Goal: Obtain resource: Download file/media

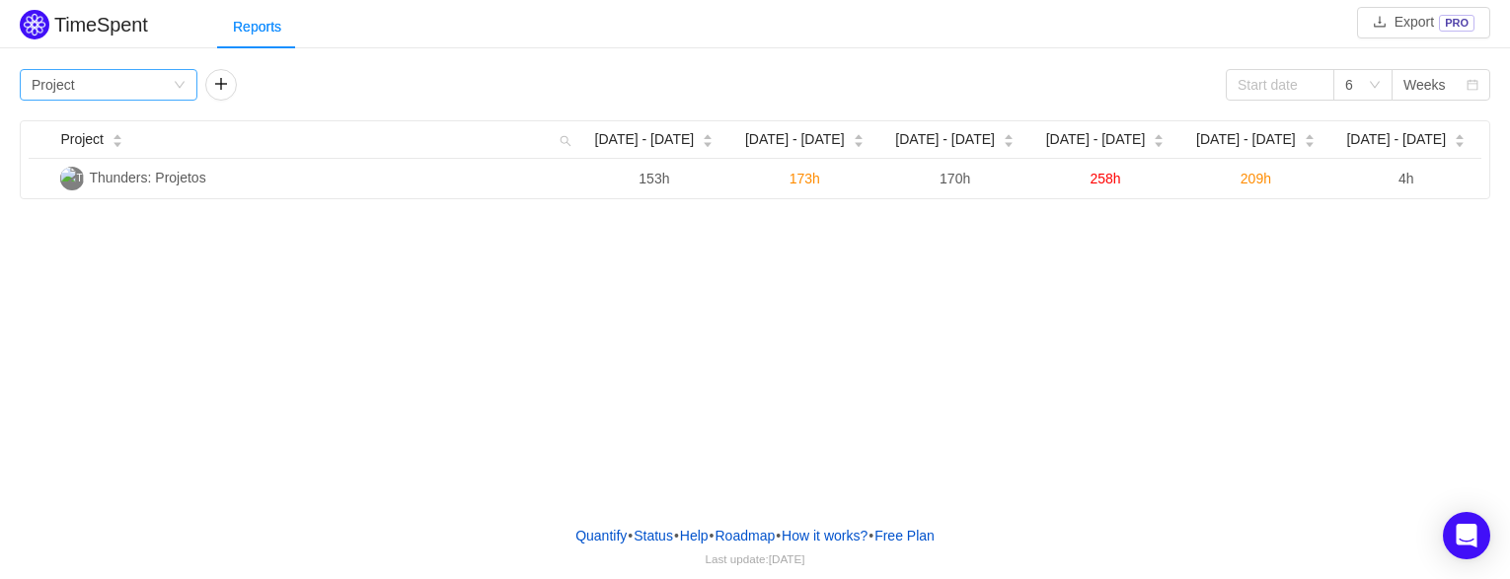
click at [190, 87] on div "Group by Project" at bounding box center [109, 85] width 178 height 32
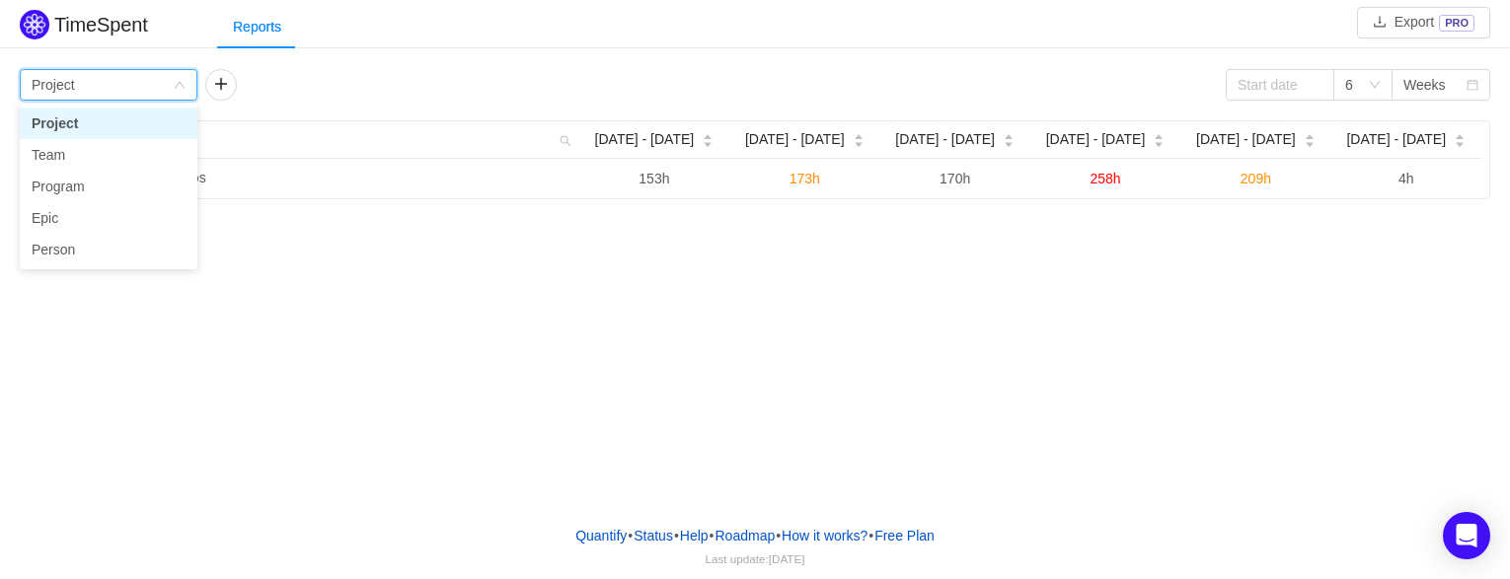
click at [492, 70] on div "Group by Project 6 Weeks" at bounding box center [755, 85] width 1471 height 32
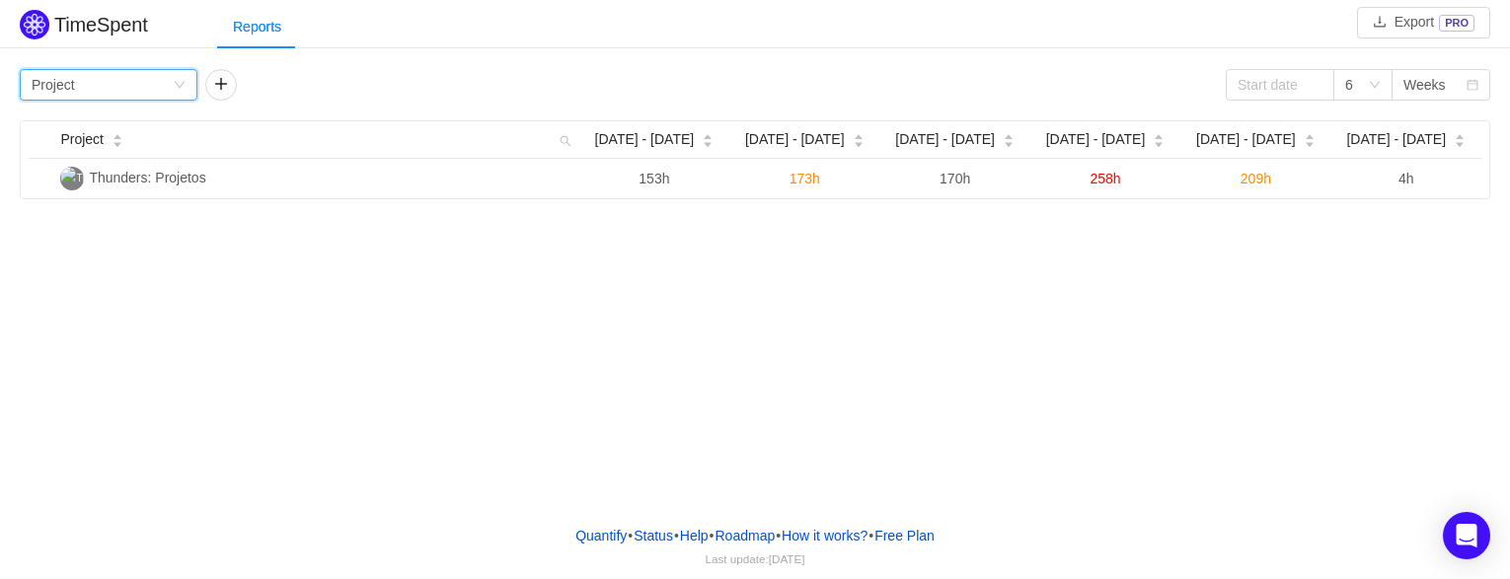
click at [178, 80] on icon "icon: down" at bounding box center [180, 85] width 12 height 12
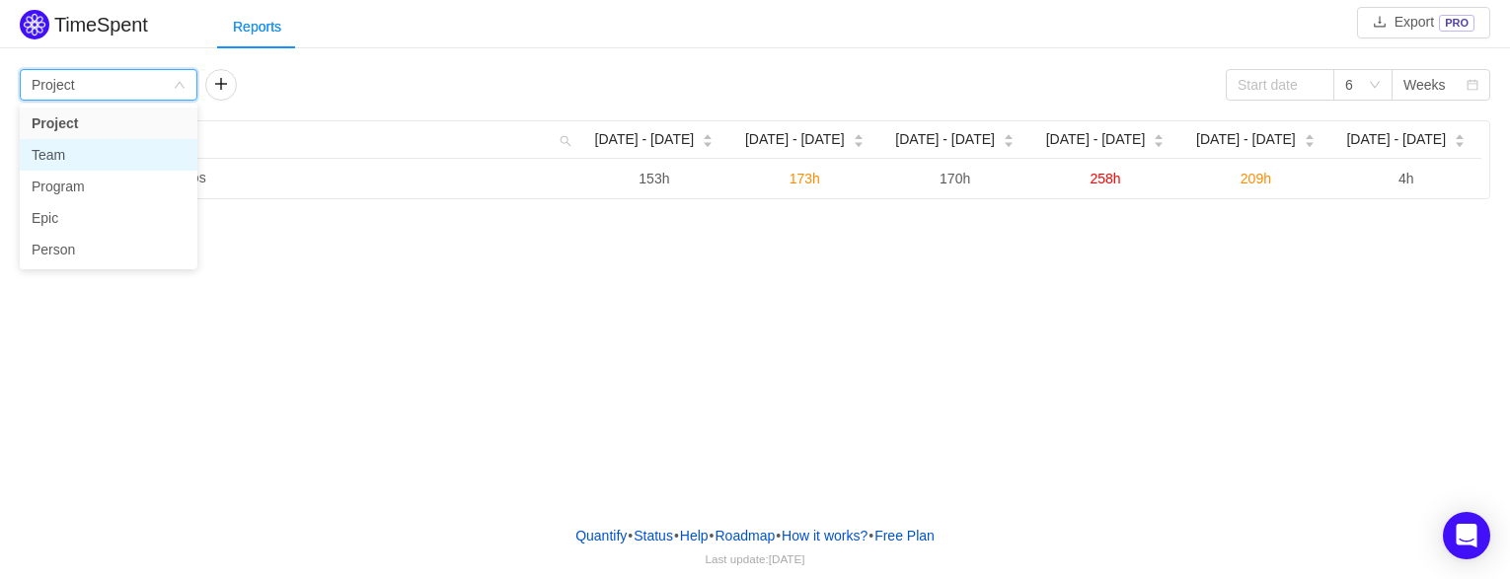
click at [88, 153] on li "Team" at bounding box center [109, 155] width 178 height 32
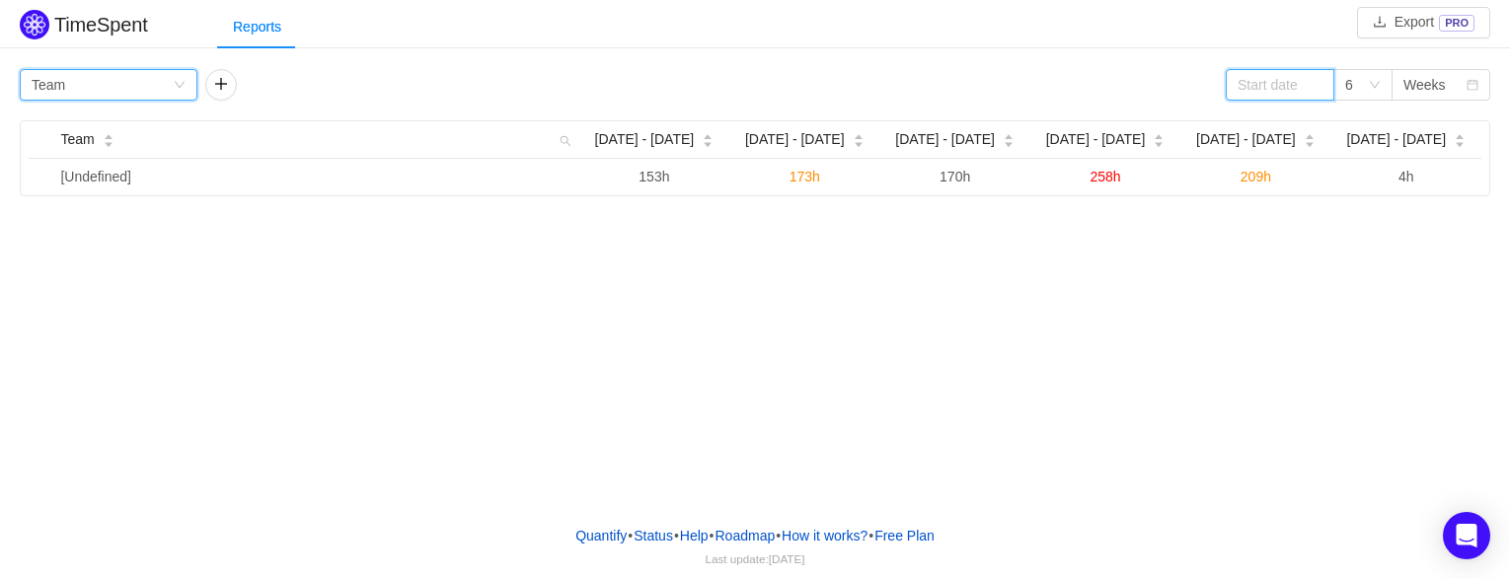
click at [1302, 83] on input at bounding box center [1280, 85] width 109 height 32
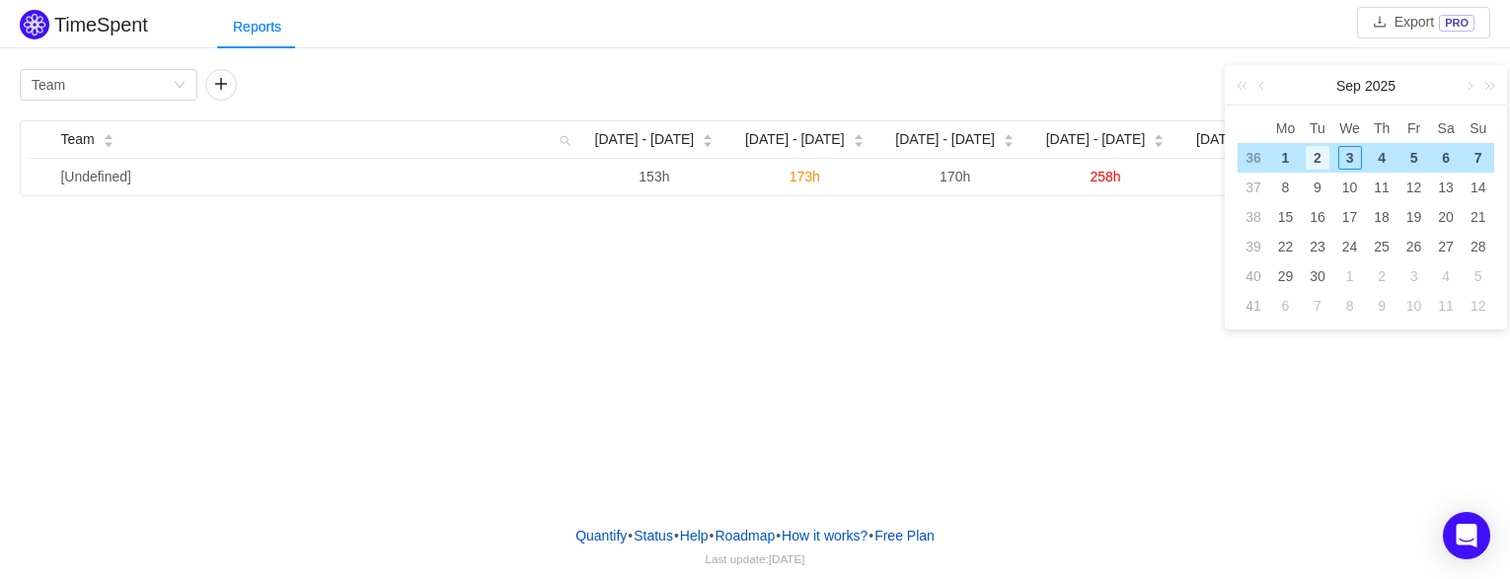
click at [1313, 157] on div "2" at bounding box center [1318, 158] width 24 height 24
type input "[DATE]"
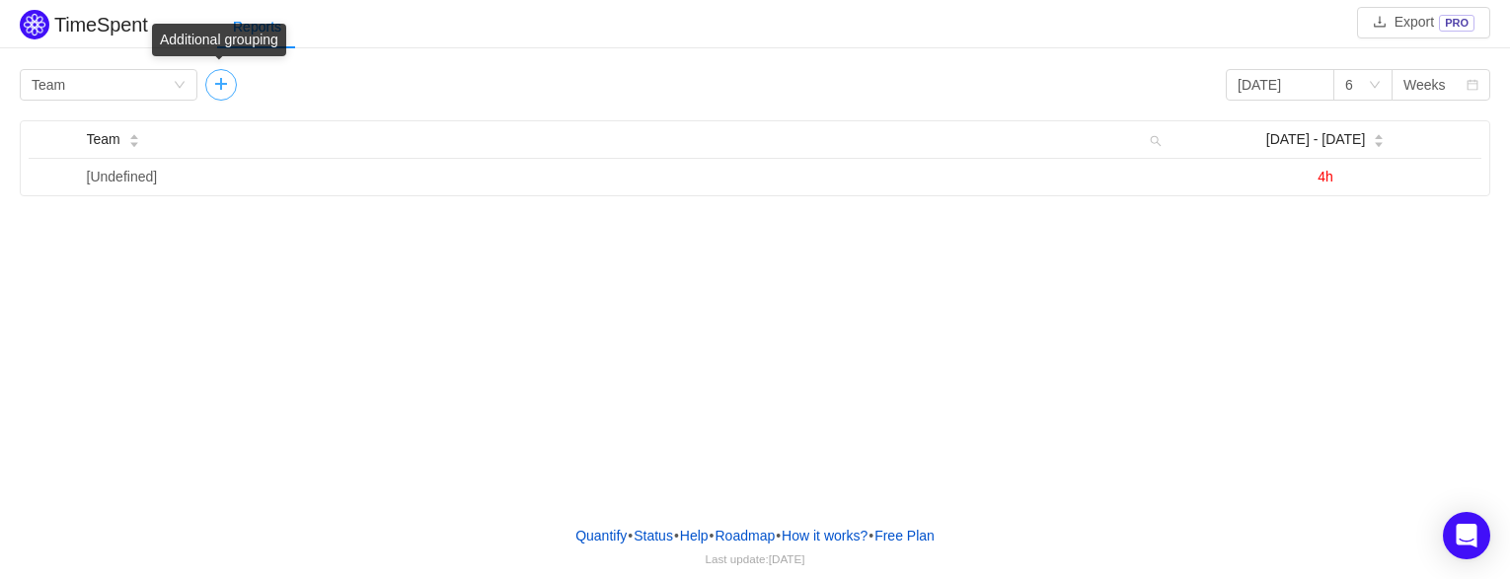
click at [230, 84] on button "button" at bounding box center [221, 85] width 32 height 32
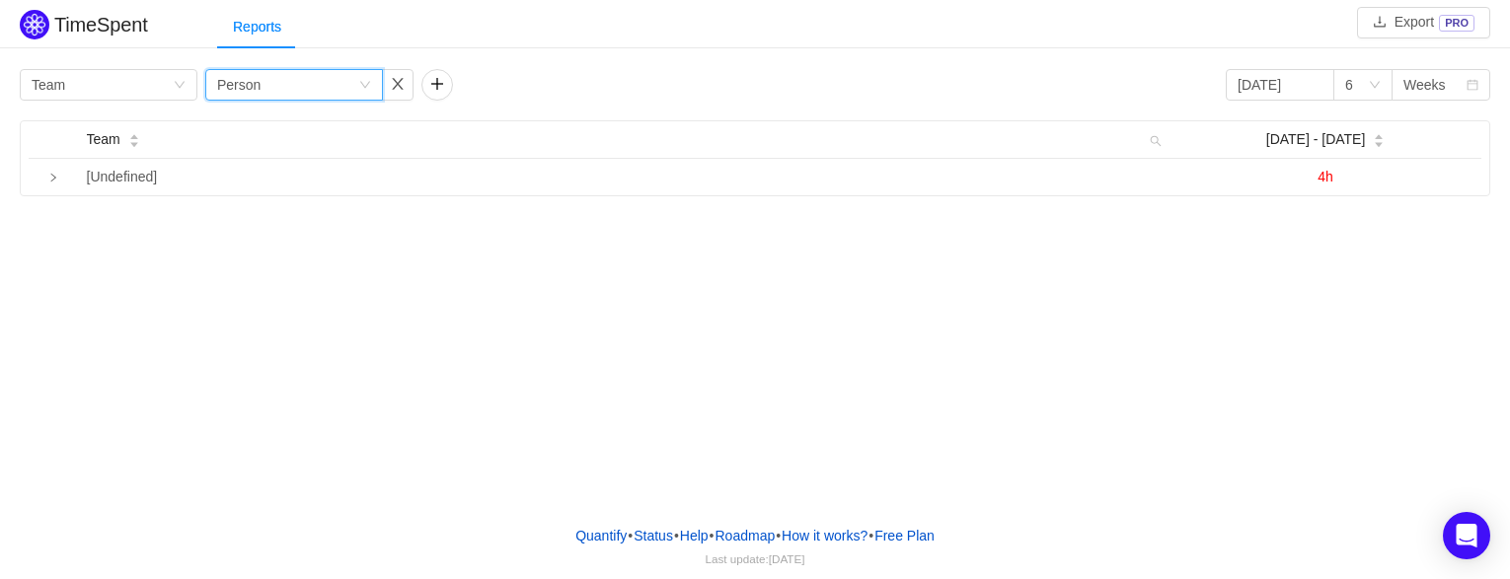
click at [367, 82] on icon "icon: down" at bounding box center [365, 85] width 12 height 12
click at [558, 76] on div "Group by Team Group by Person 2025-09-02 6 Weeks" at bounding box center [755, 85] width 1471 height 32
click at [183, 93] on div "Group by Team" at bounding box center [109, 85] width 178 height 32
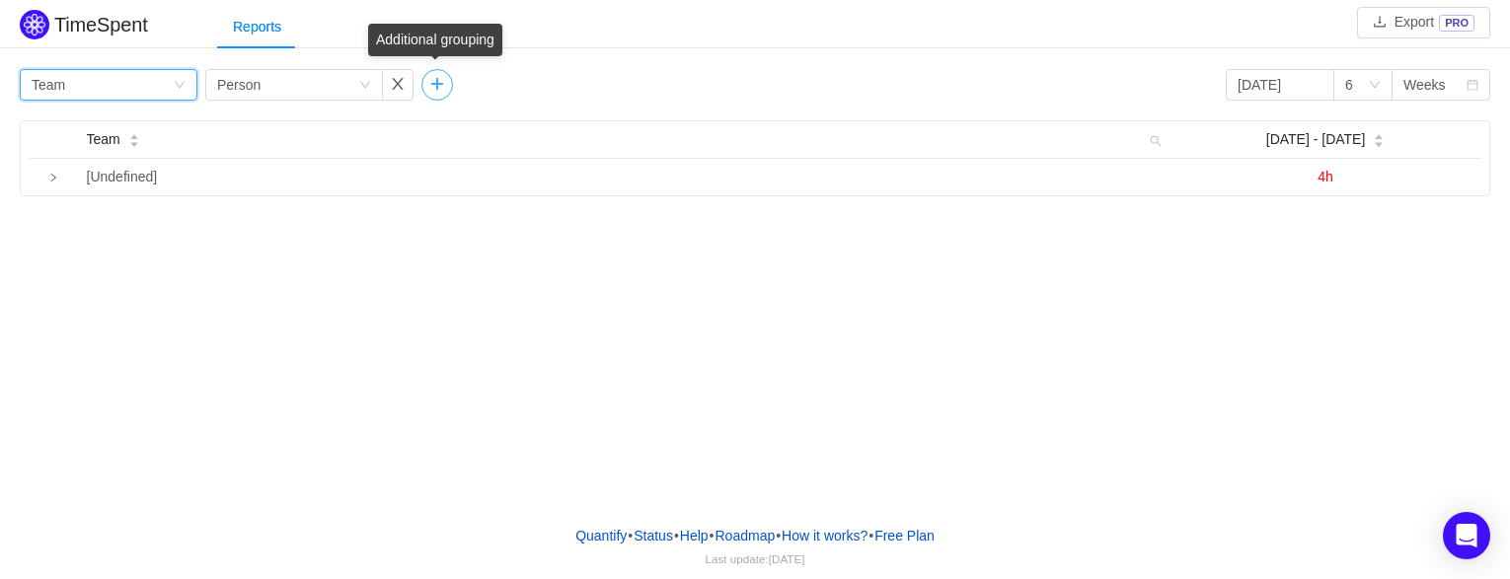
click at [431, 85] on button "button" at bounding box center [437, 85] width 32 height 32
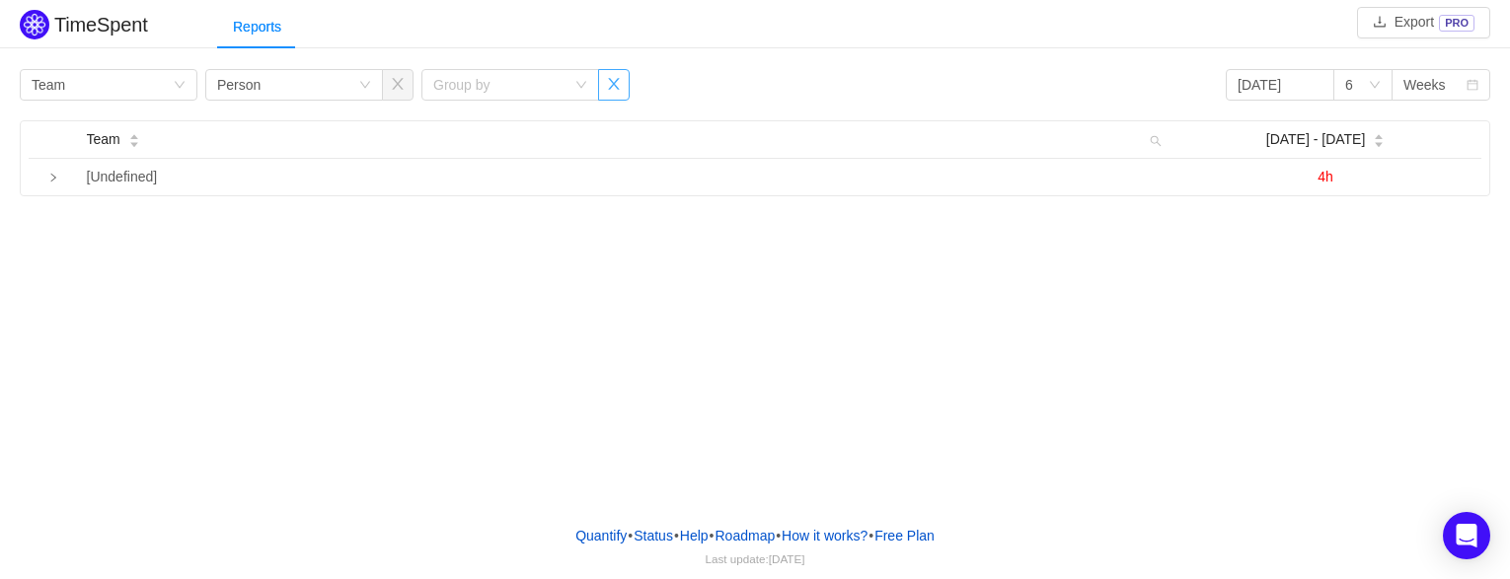
drag, startPoint x: 610, startPoint y: 81, endPoint x: 625, endPoint y: 101, distance: 24.7
click at [611, 84] on button "button" at bounding box center [614, 85] width 32 height 32
click at [451, 83] on button "button" at bounding box center [437, 85] width 32 height 32
click at [168, 80] on div "Group by Team" at bounding box center [102, 85] width 141 height 30
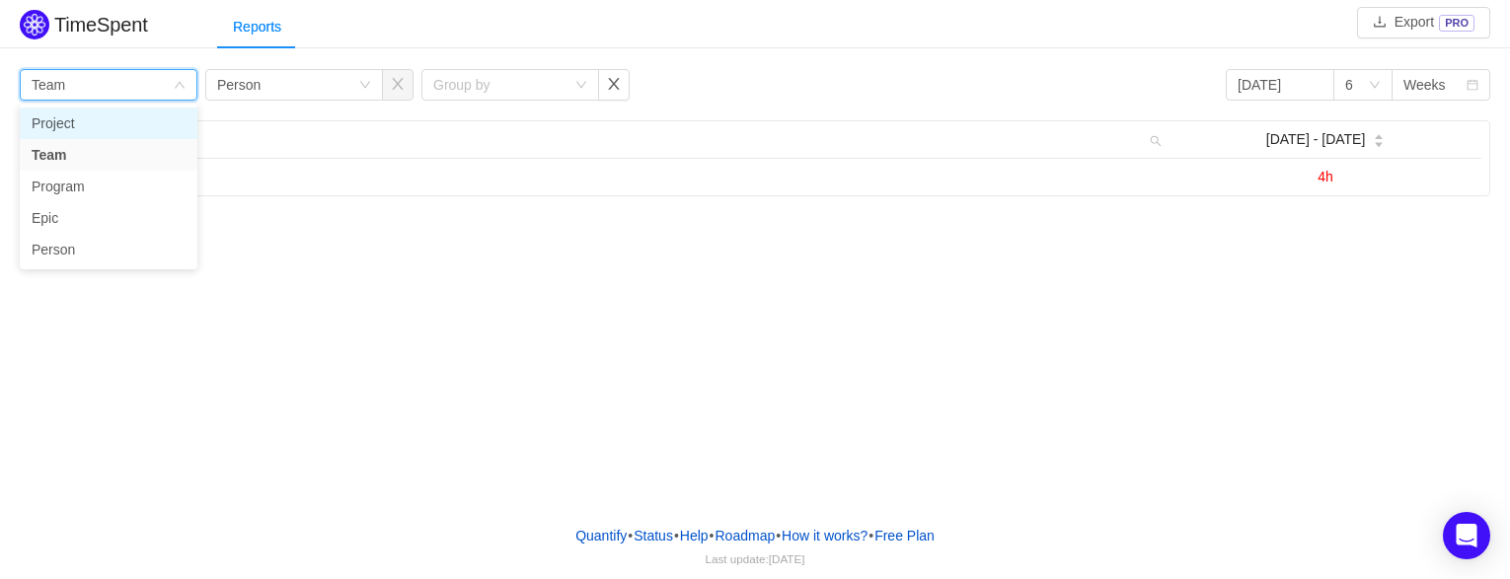
click at [95, 118] on li "Project" at bounding box center [109, 124] width 178 height 32
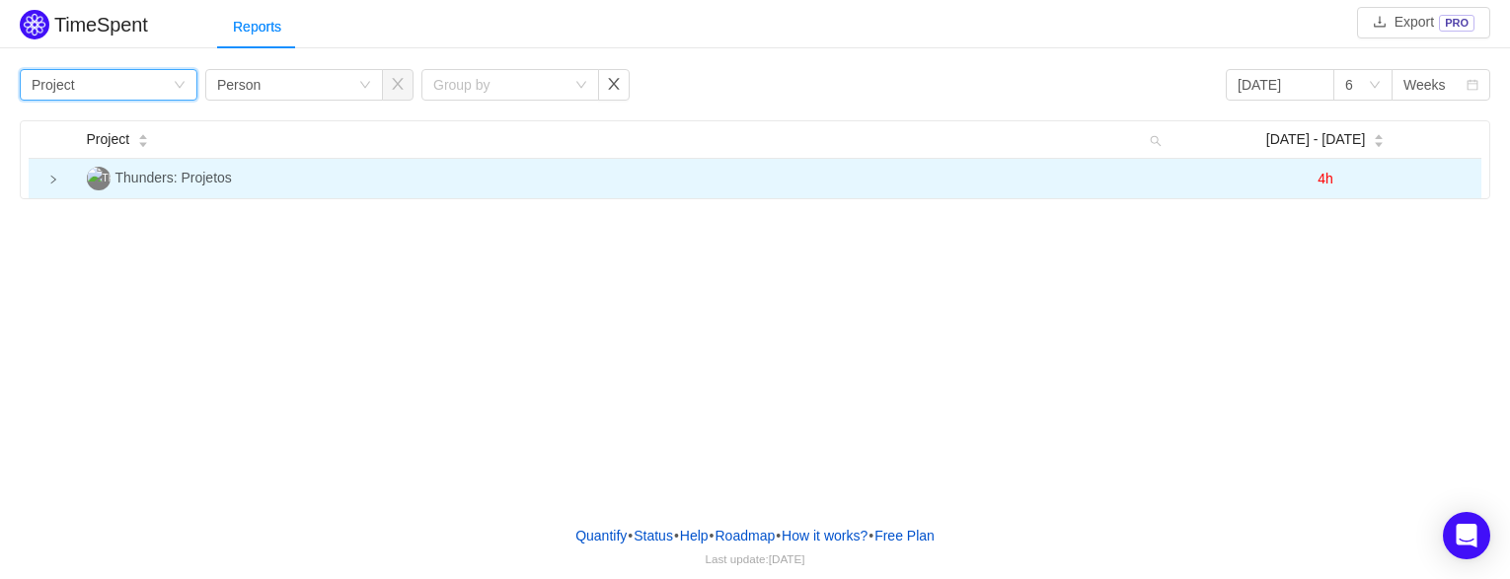
click at [57, 176] on icon "icon: right" at bounding box center [53, 180] width 10 height 10
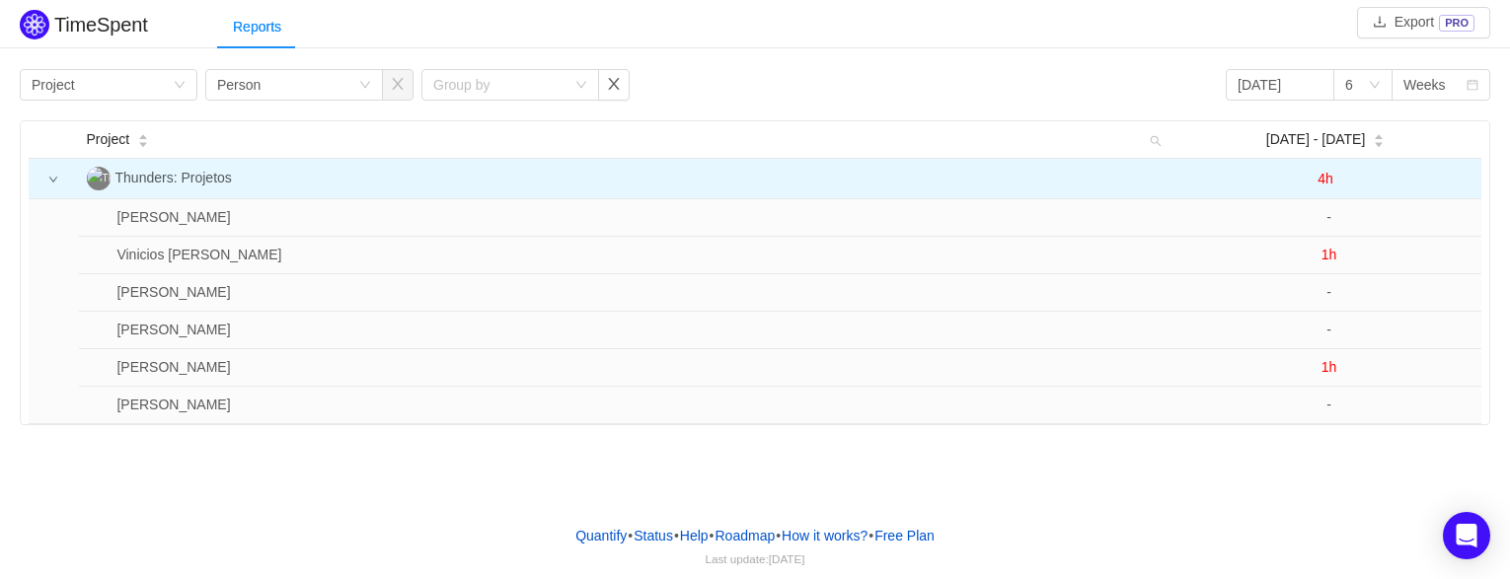
click at [56, 180] on icon "icon: down" at bounding box center [53, 180] width 10 height 10
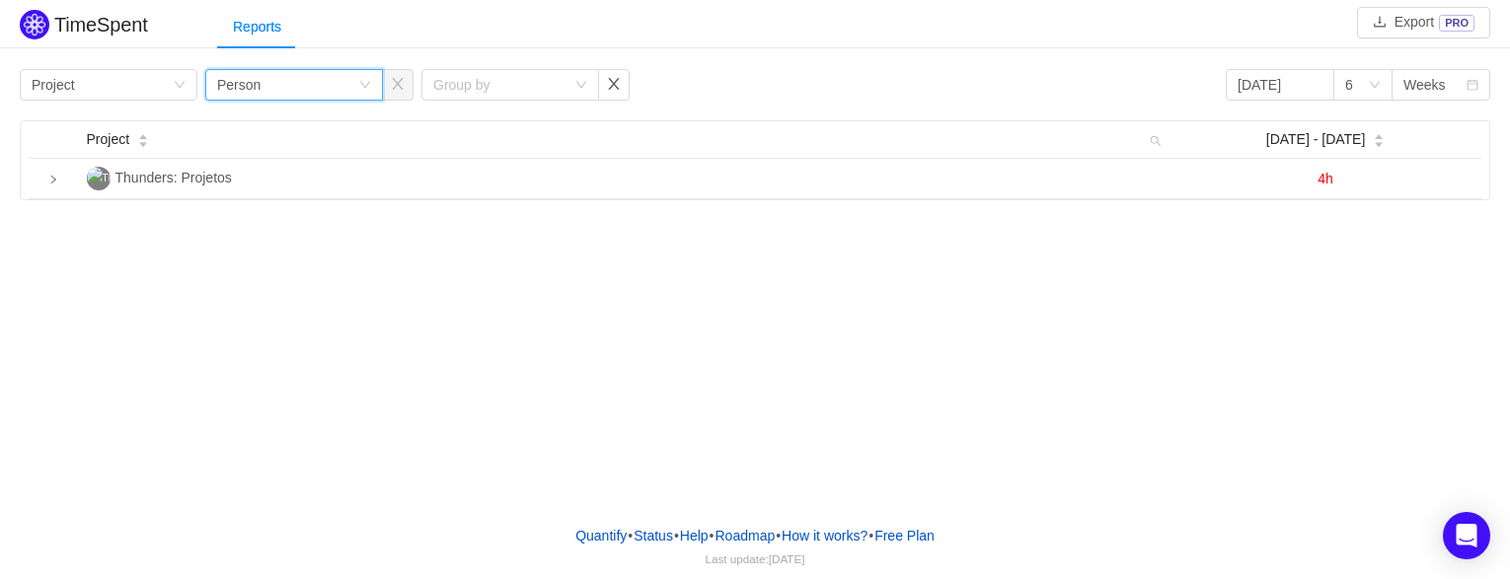
click at [368, 91] on icon "icon: down" at bounding box center [365, 86] width 12 height 14
click at [240, 161] on li "Team" at bounding box center [294, 155] width 178 height 32
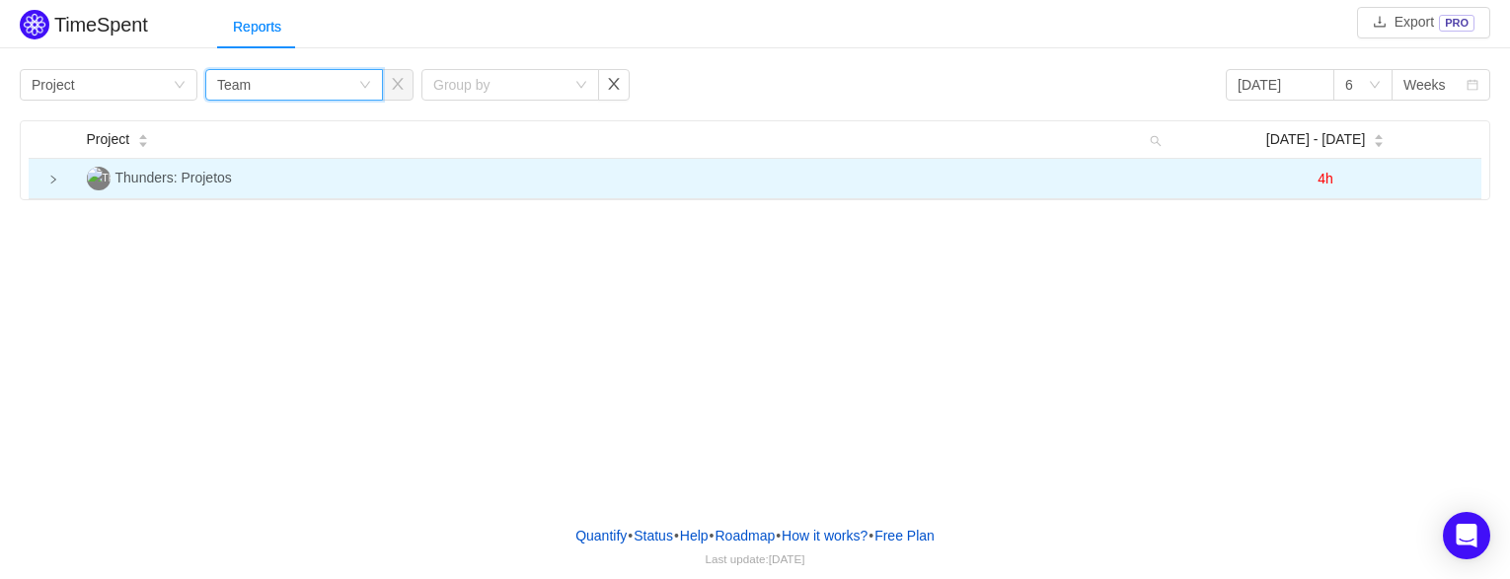
click at [45, 177] on td at bounding box center [54, 179] width 50 height 40
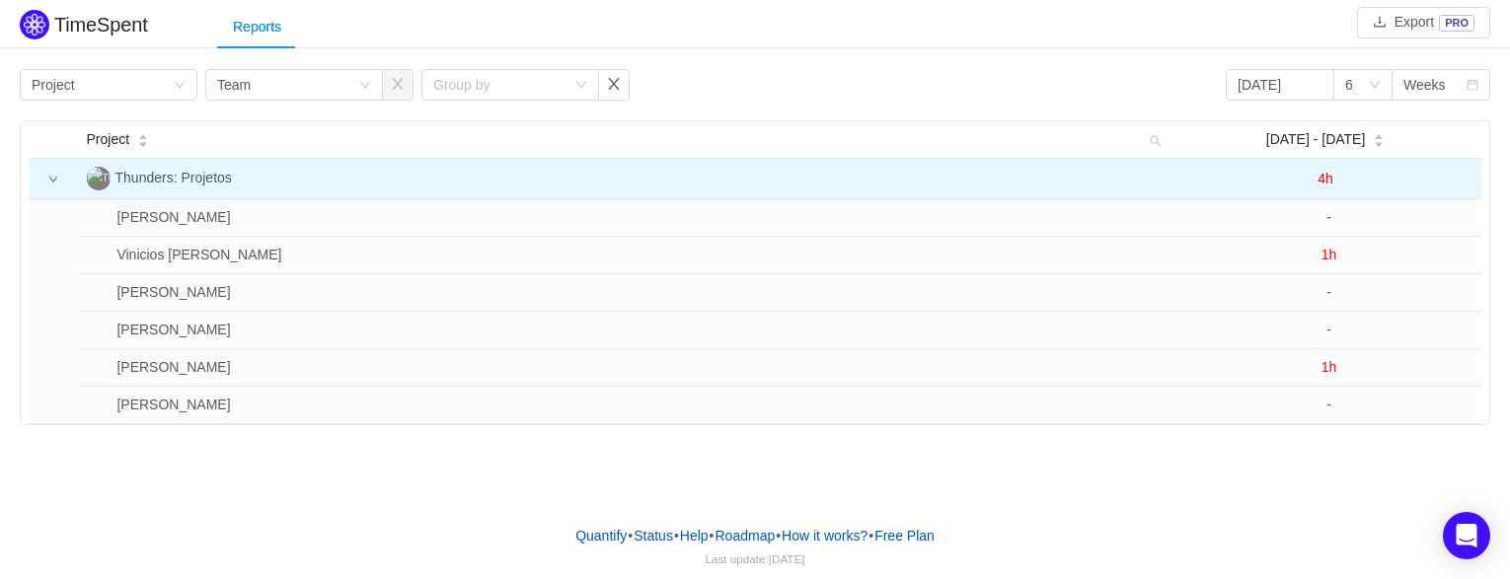
click at [47, 178] on td at bounding box center [54, 179] width 50 height 40
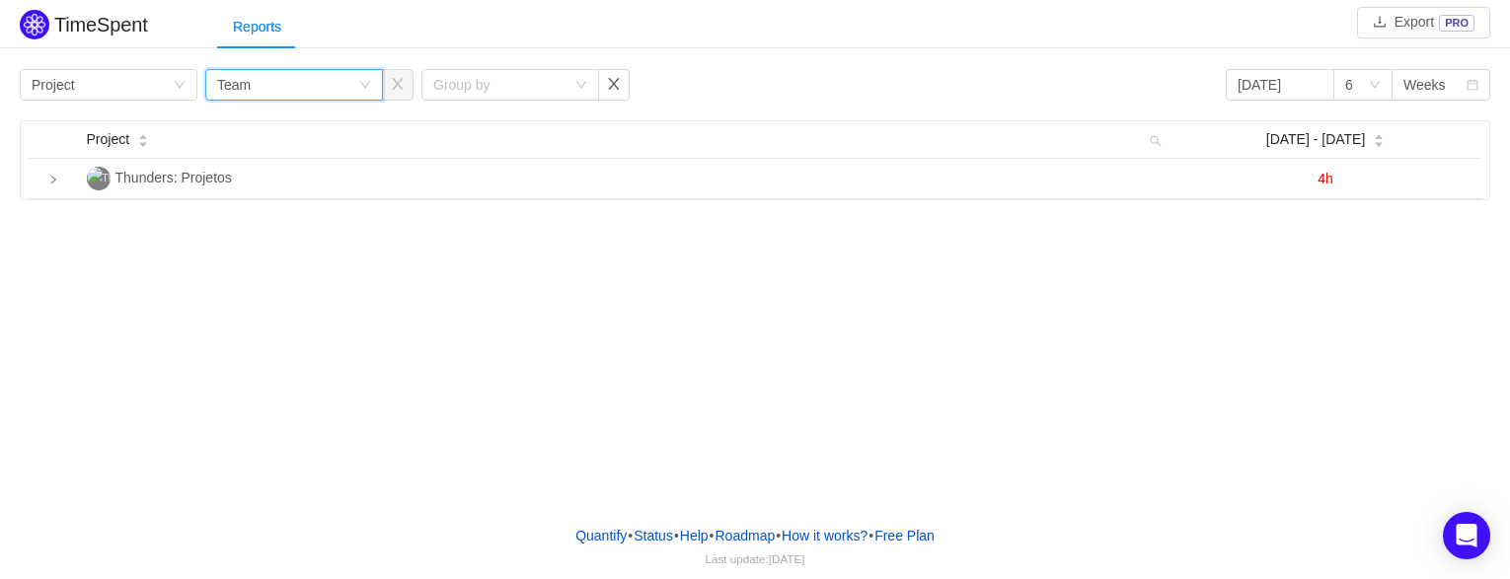
click at [365, 84] on icon "icon: down" at bounding box center [365, 85] width 12 height 12
click at [279, 122] on li "Issue" at bounding box center [294, 124] width 178 height 32
click at [360, 75] on div "Group by Issue" at bounding box center [294, 85] width 178 height 32
click at [261, 247] on li "Person" at bounding box center [294, 250] width 178 height 32
click at [361, 86] on icon "icon: down" at bounding box center [365, 85] width 12 height 12
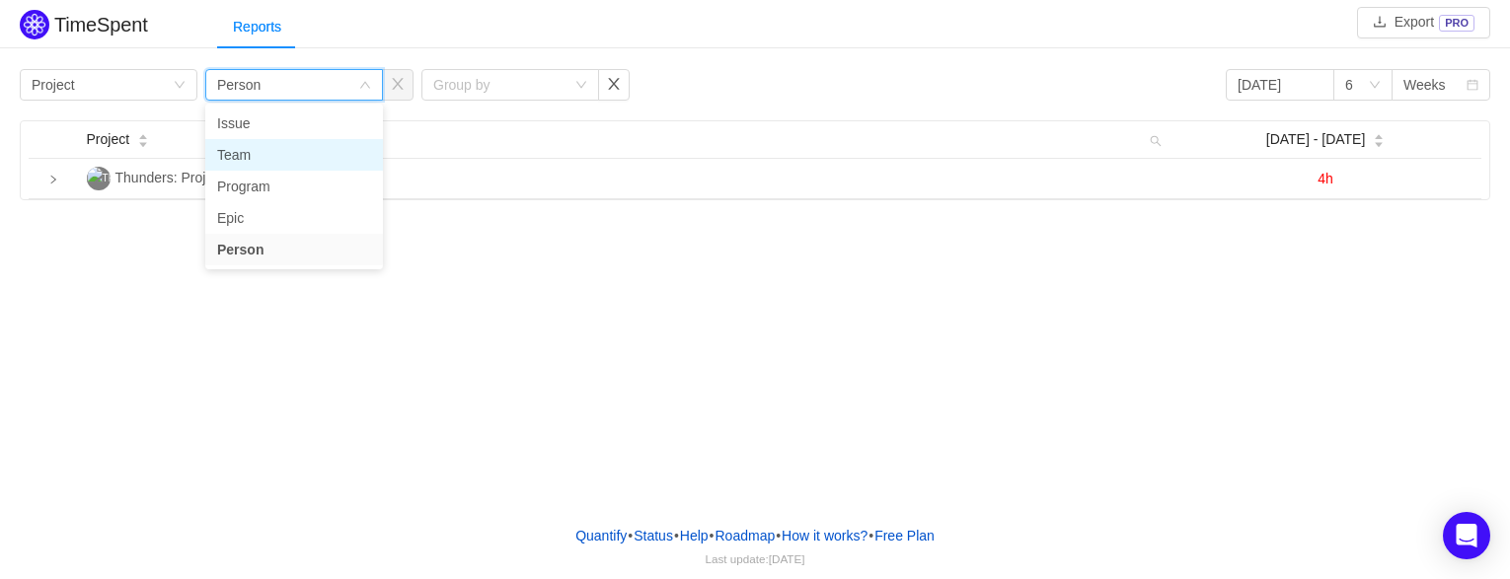
click at [254, 156] on li "Team" at bounding box center [294, 155] width 178 height 32
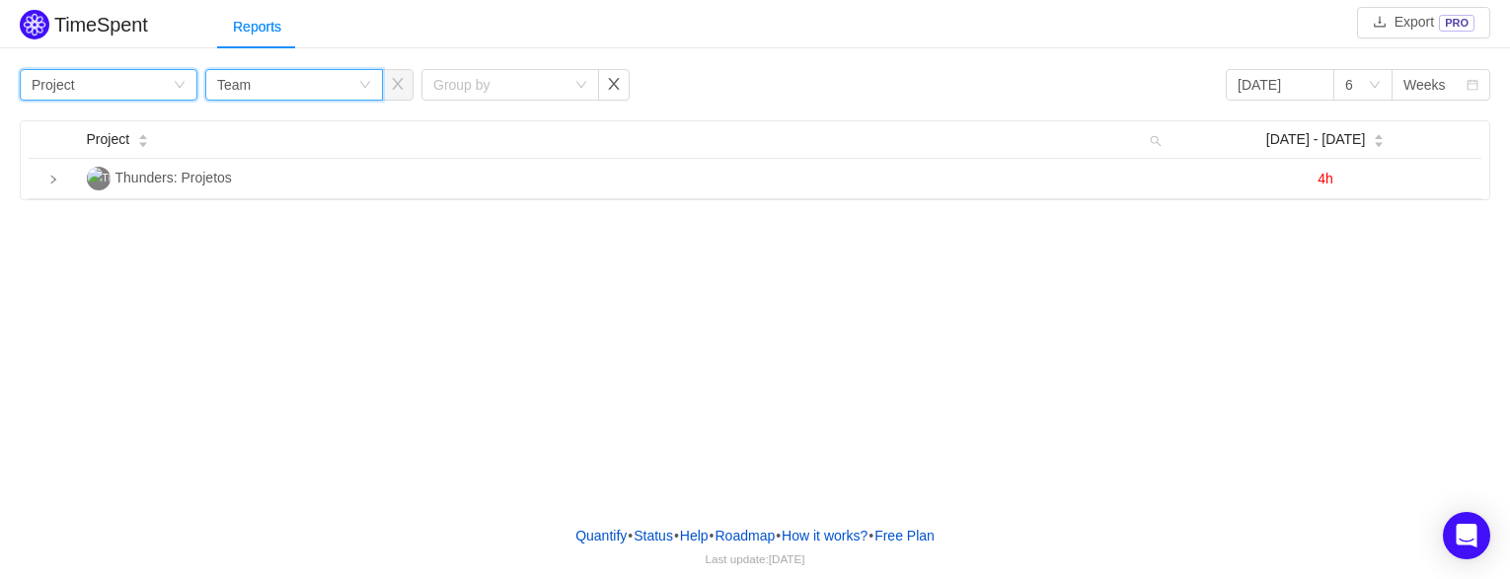
click at [178, 86] on icon "icon: down" at bounding box center [180, 85] width 12 height 12
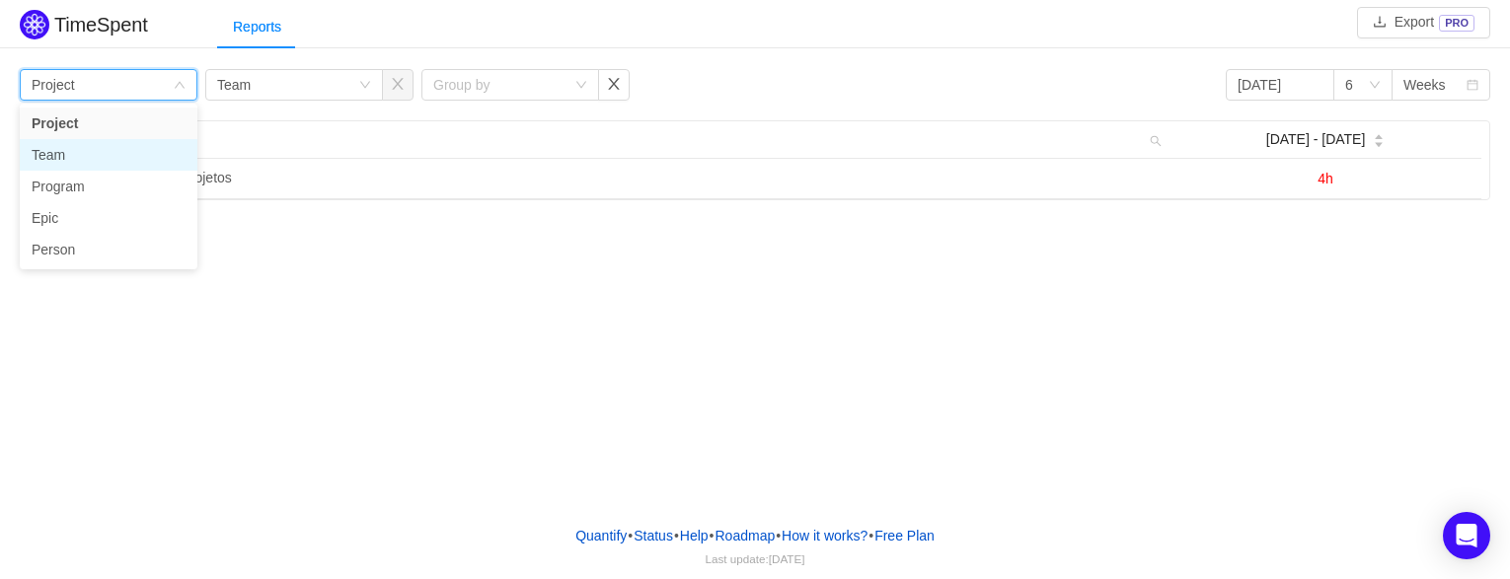
click at [115, 150] on li "Team" at bounding box center [109, 155] width 178 height 32
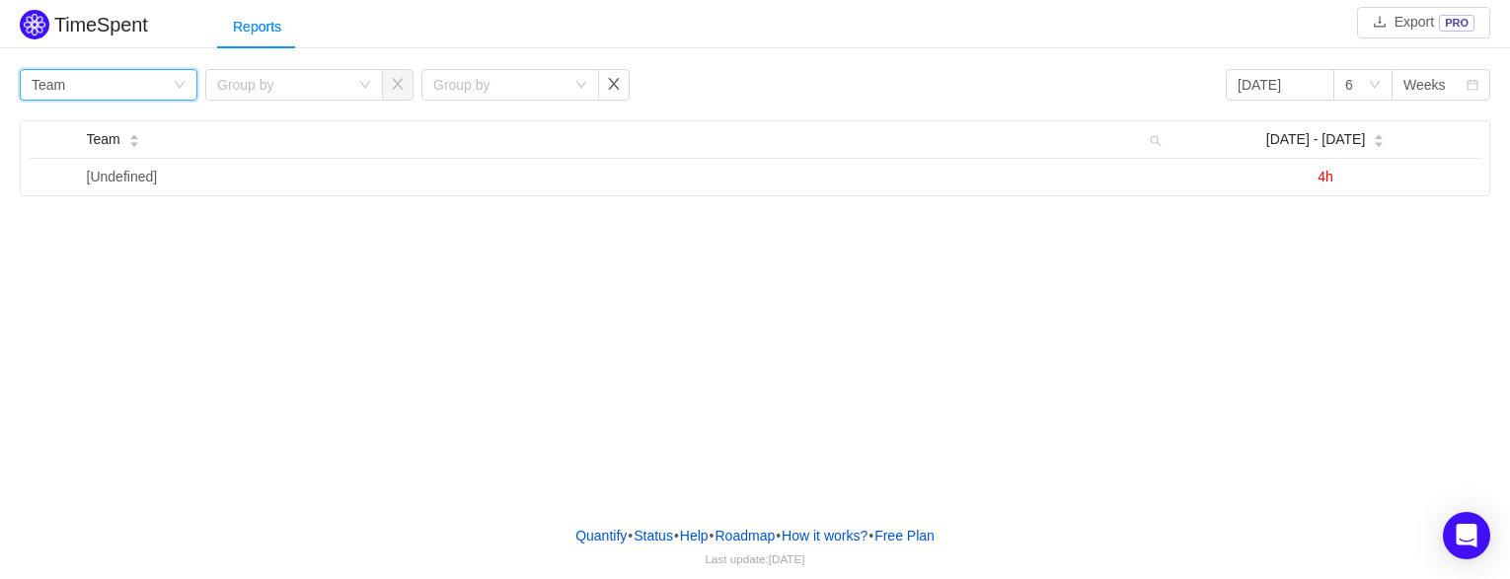
click at [170, 95] on div "Group by Team" at bounding box center [102, 85] width 141 height 30
click at [96, 123] on li "Project" at bounding box center [109, 124] width 178 height 32
click at [176, 82] on icon "icon: down" at bounding box center [180, 85] width 12 height 12
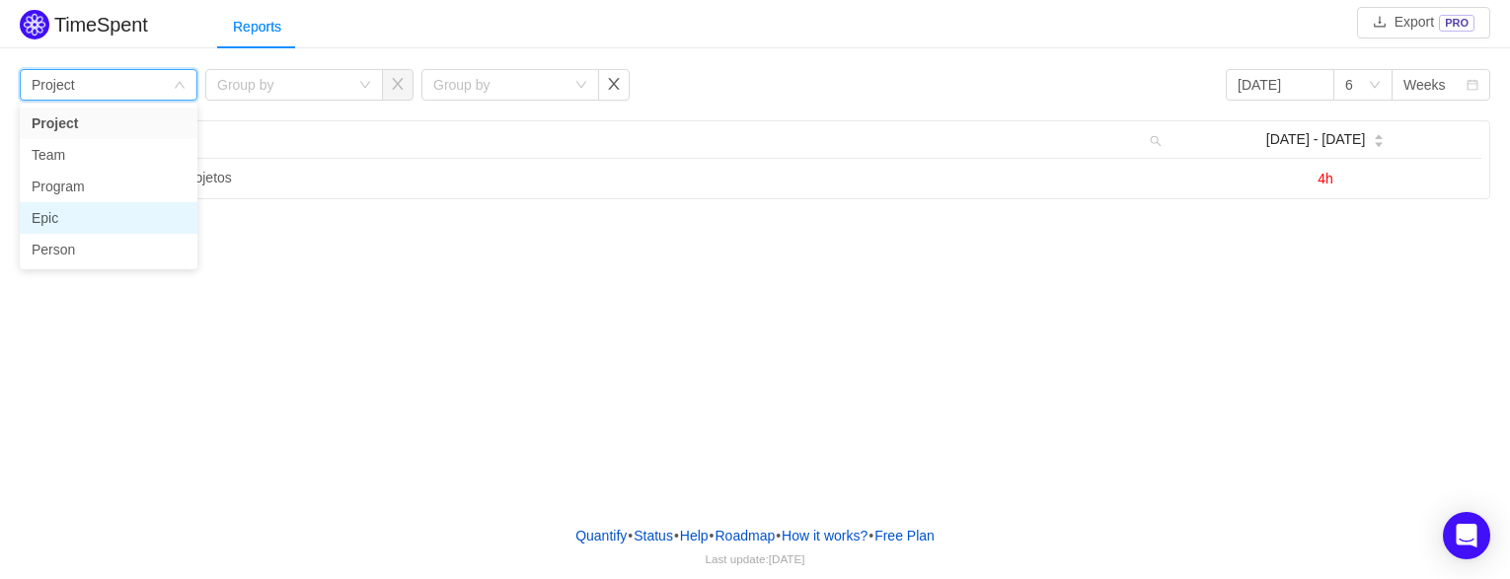
click at [80, 216] on li "Epic" at bounding box center [109, 218] width 178 height 32
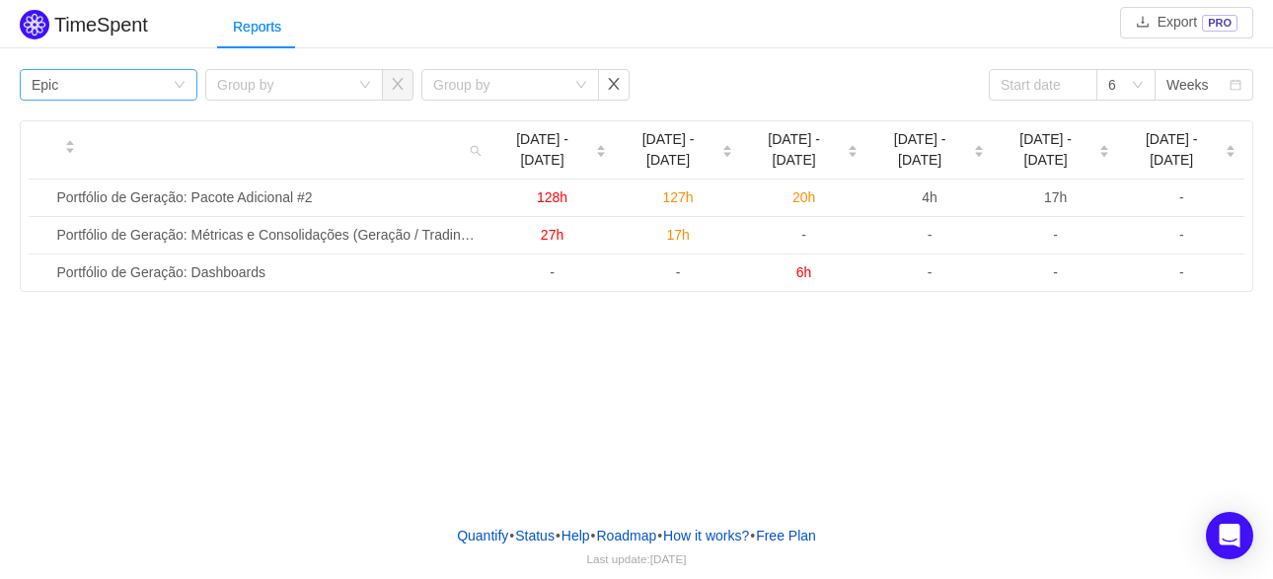
click at [180, 85] on icon "icon: down" at bounding box center [180, 85] width 12 height 12
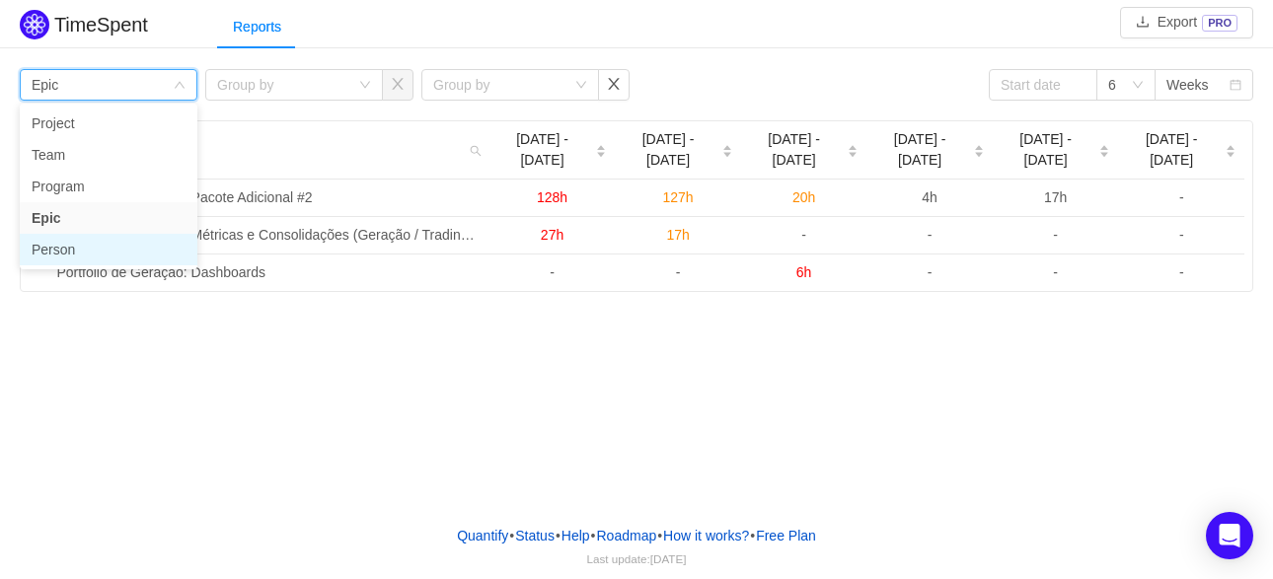
click at [108, 245] on li "Person" at bounding box center [109, 250] width 178 height 32
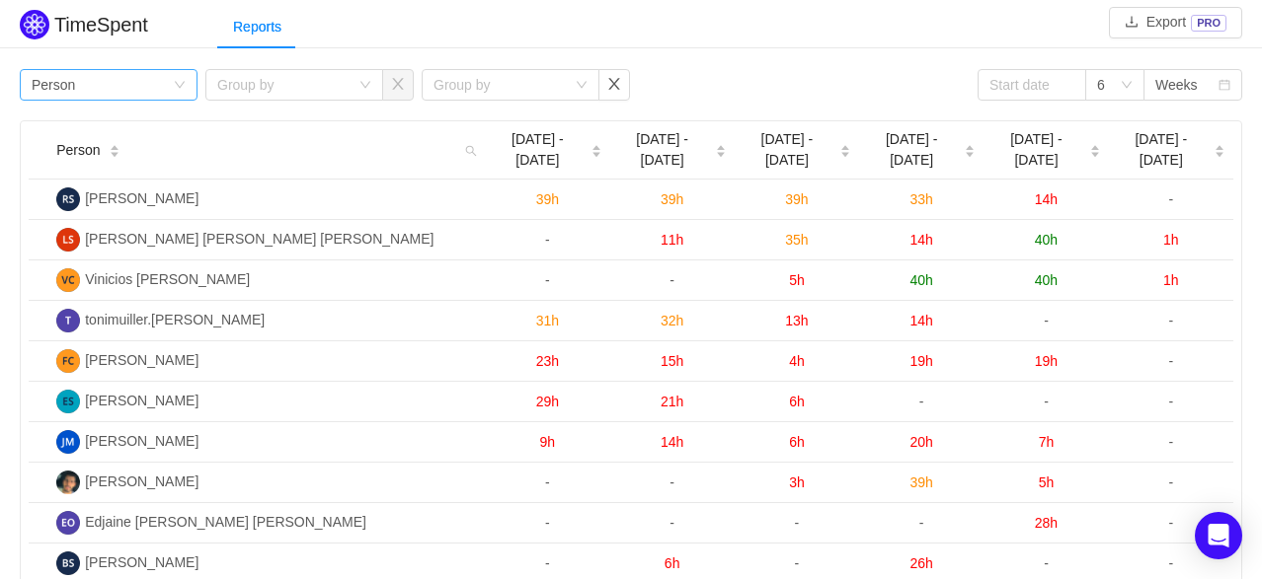
click at [173, 75] on div "Group by Person" at bounding box center [109, 85] width 178 height 32
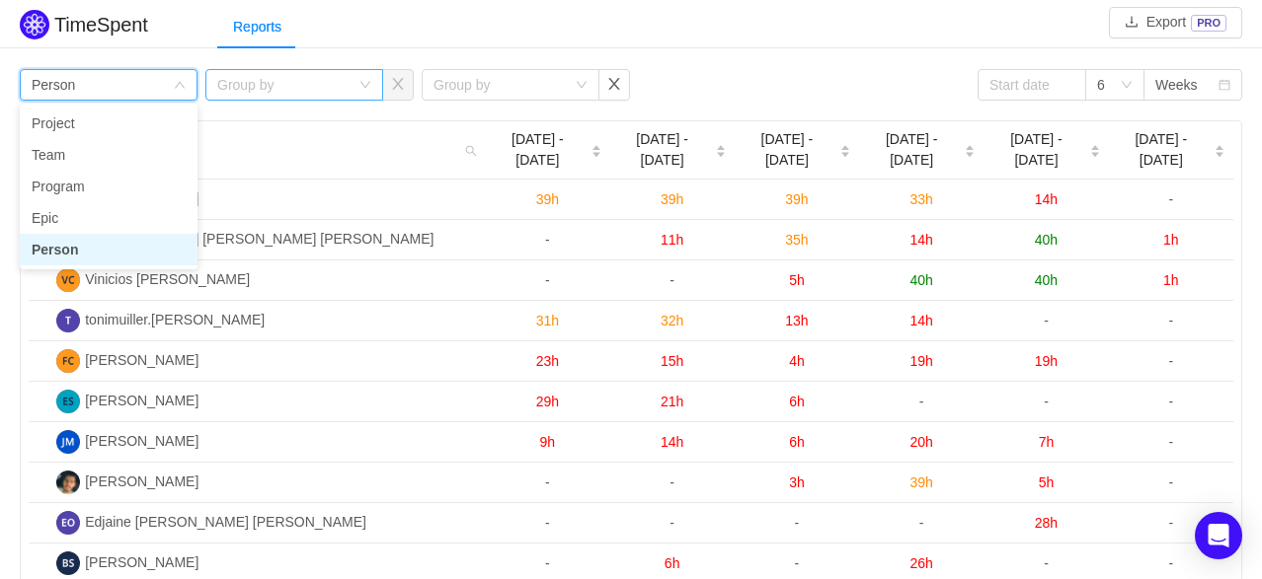
click at [306, 90] on div "Group by" at bounding box center [283, 85] width 132 height 20
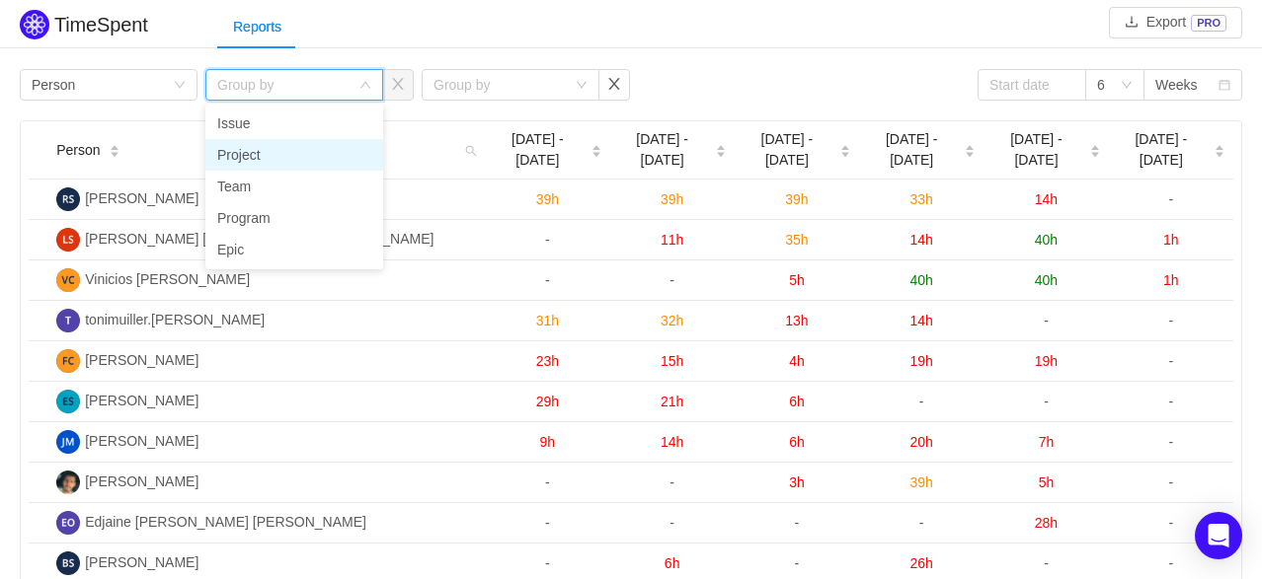
click at [272, 154] on li "Project" at bounding box center [294, 155] width 178 height 32
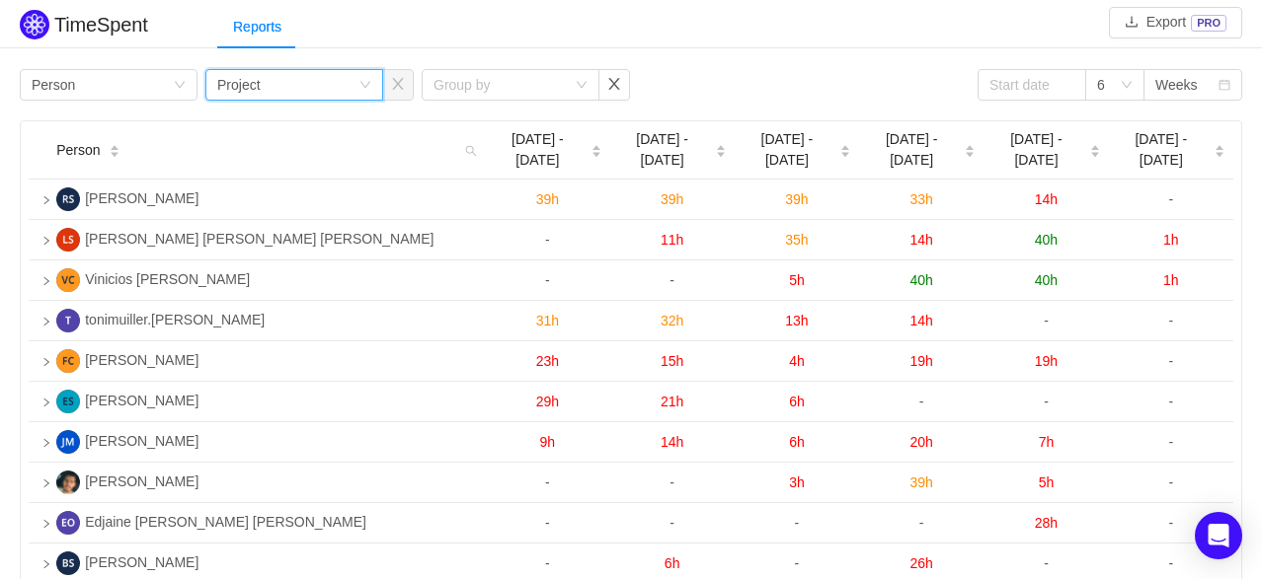
click at [370, 87] on icon "icon: down" at bounding box center [365, 85] width 12 height 12
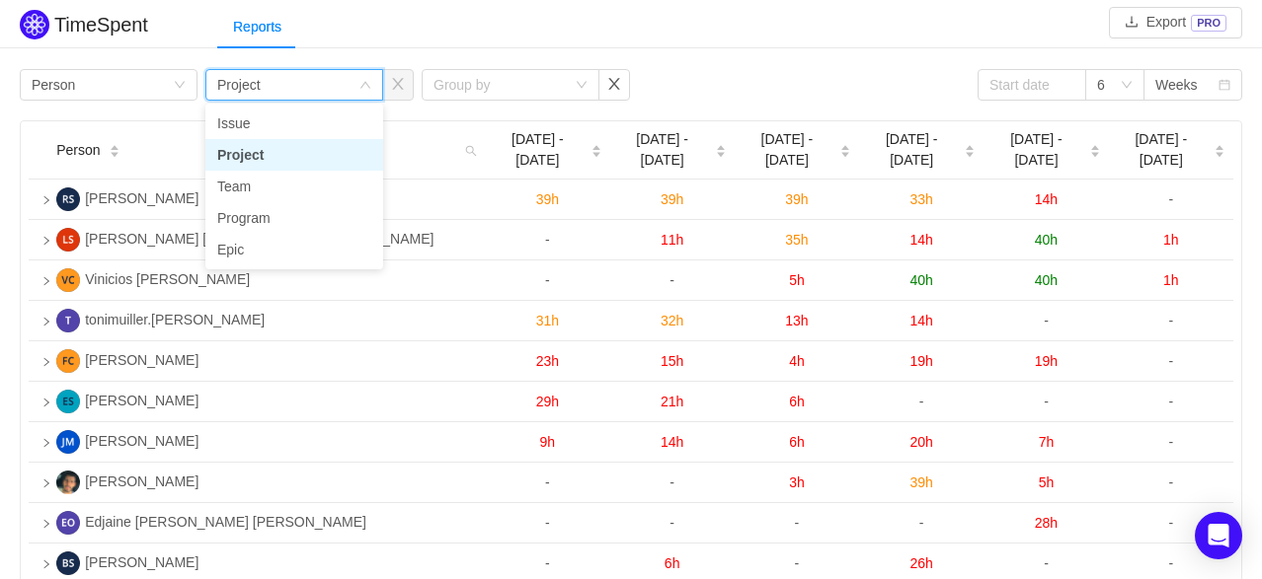
click at [370, 87] on icon "icon: down" at bounding box center [365, 85] width 12 height 12
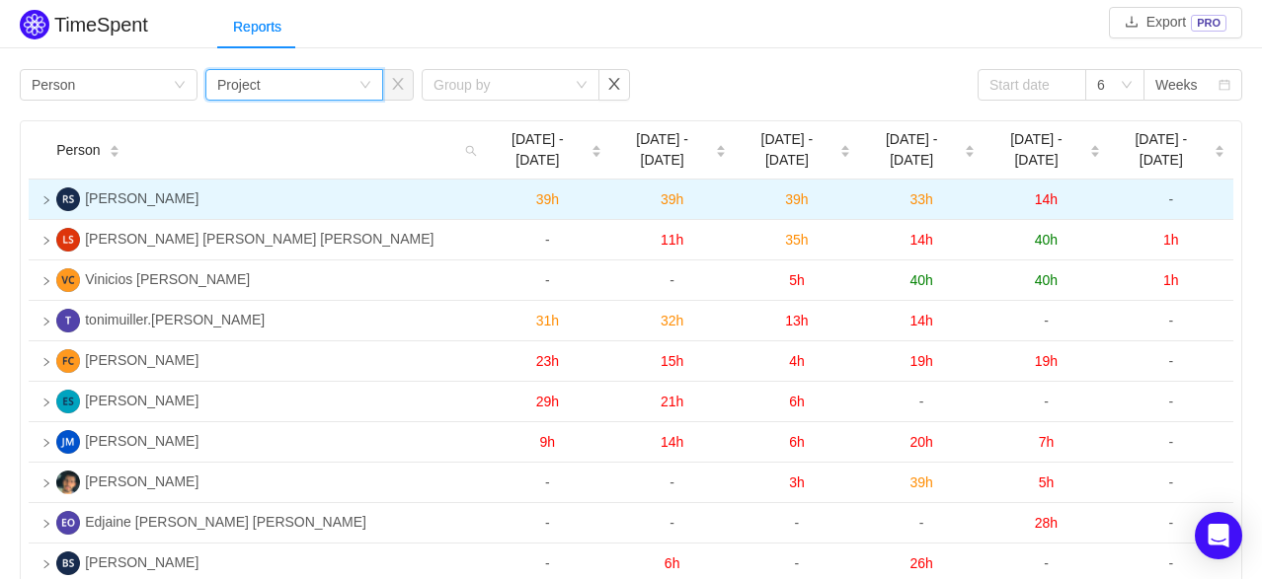
click at [48, 181] on td at bounding box center [39, 200] width 20 height 40
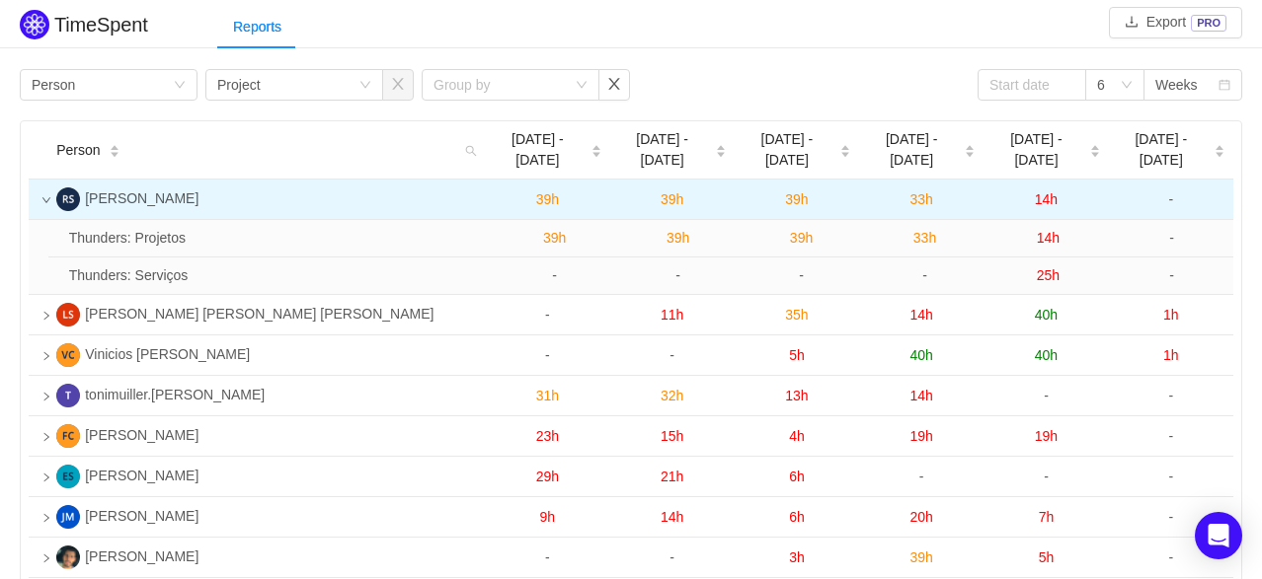
click at [47, 197] on icon "icon: down" at bounding box center [46, 200] width 8 height 6
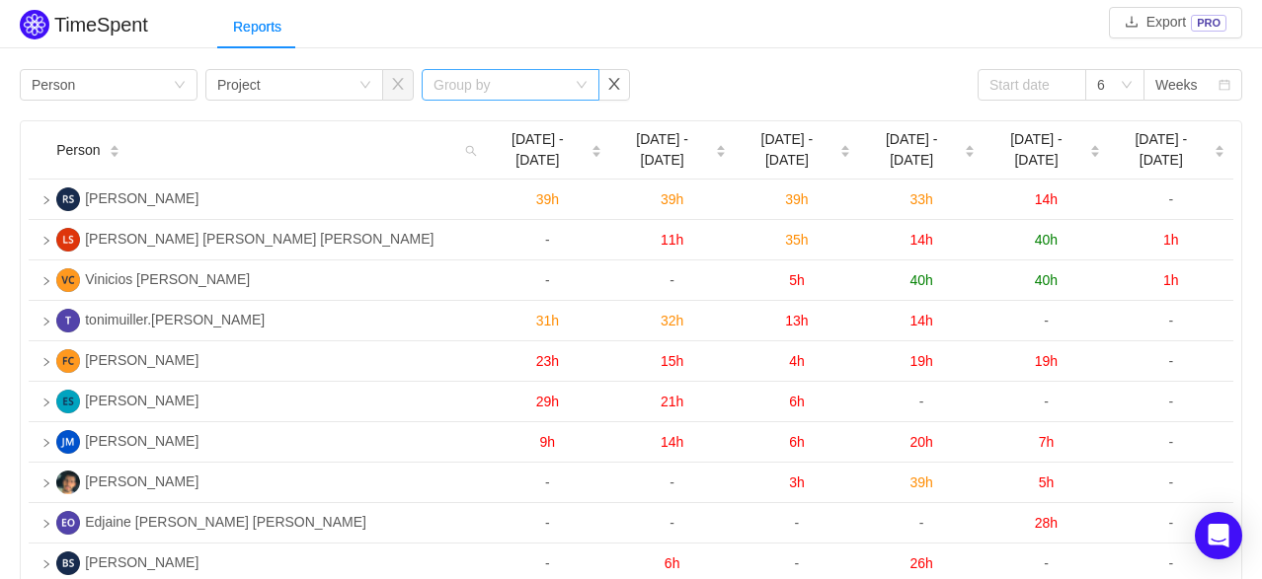
click at [584, 87] on icon "icon: down" at bounding box center [581, 85] width 12 height 12
click at [490, 158] on li "Team" at bounding box center [510, 155] width 178 height 32
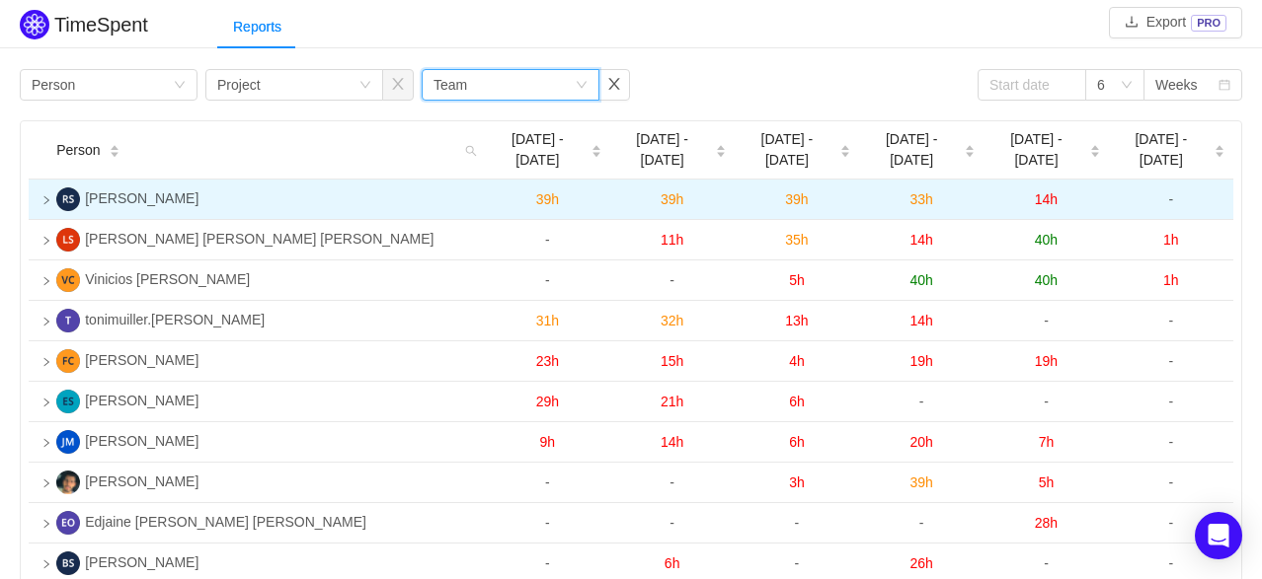
click at [42, 195] on icon "icon: right" at bounding box center [46, 200] width 10 height 10
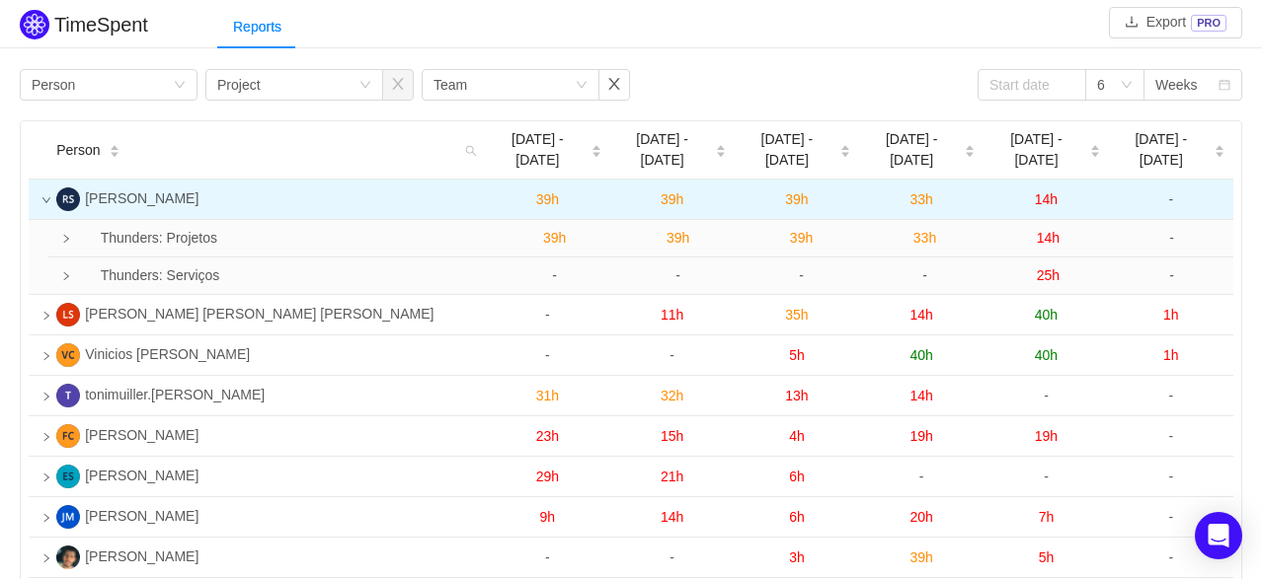
click at [43, 195] on icon "icon: down" at bounding box center [46, 200] width 10 height 10
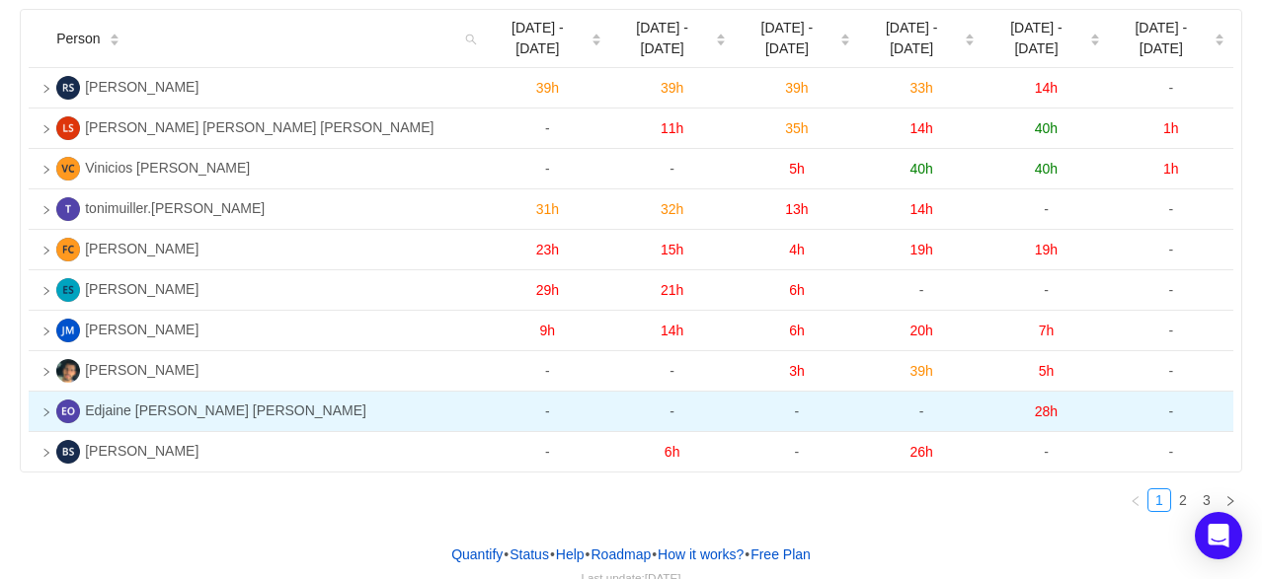
scroll to position [113, 0]
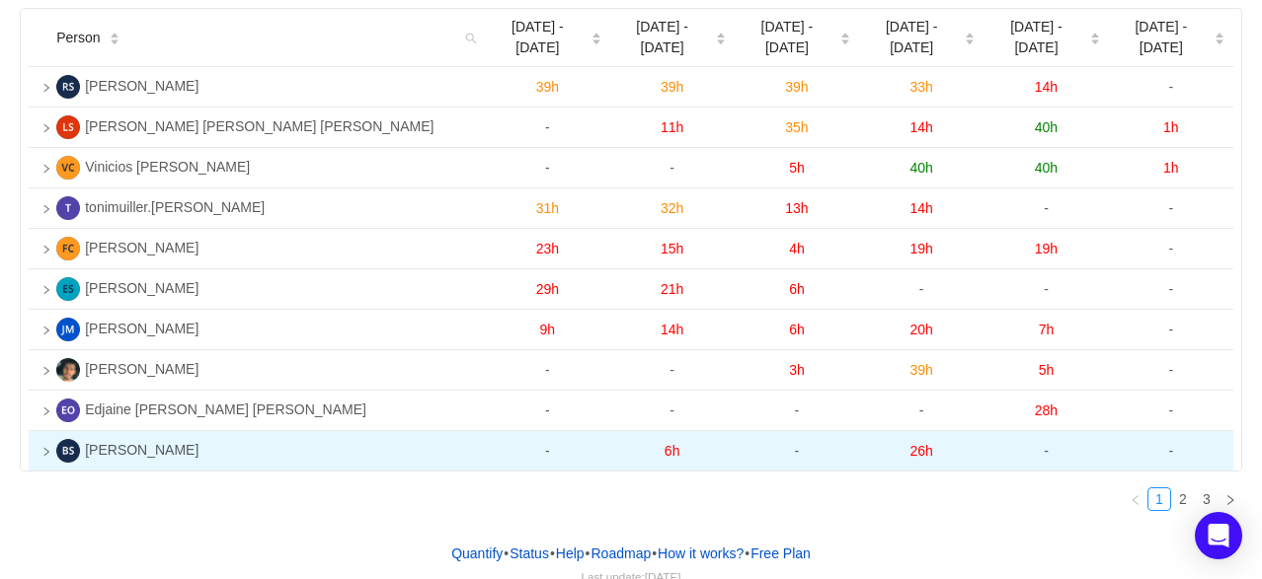
click at [46, 448] on icon "icon: right" at bounding box center [46, 452] width 5 height 8
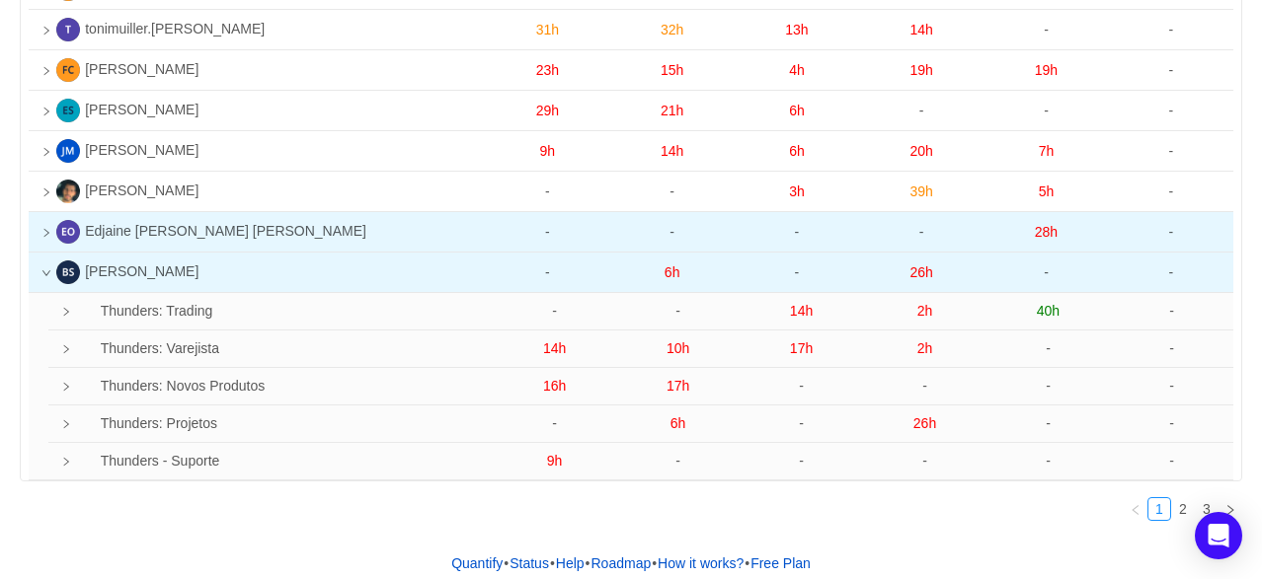
scroll to position [300, 0]
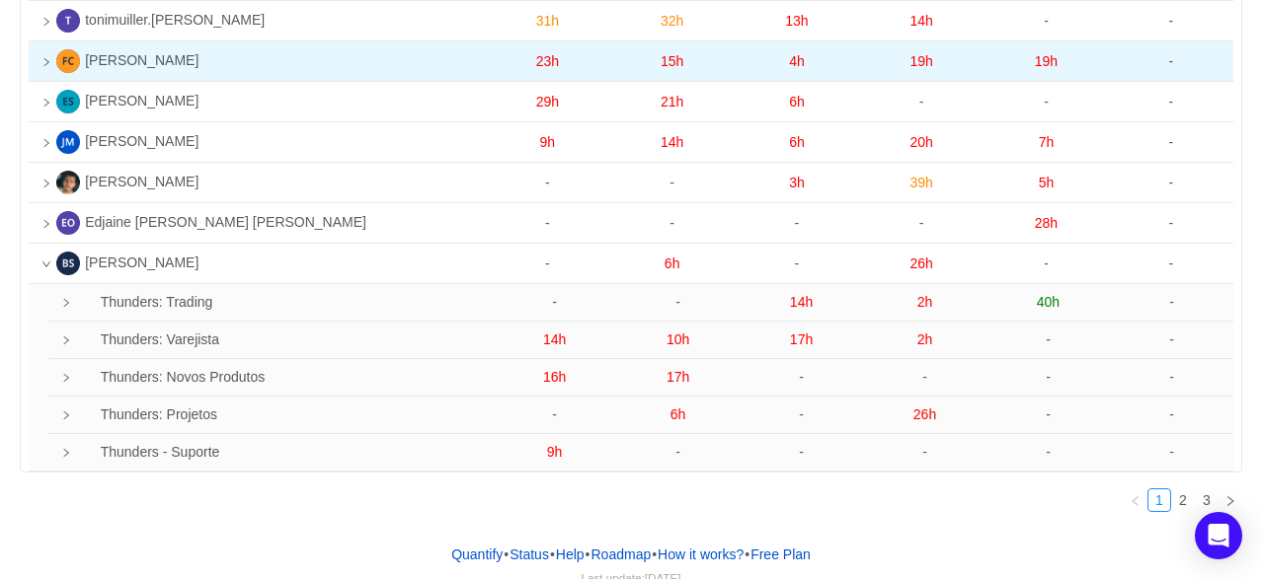
click at [46, 260] on icon "icon: down" at bounding box center [46, 265] width 10 height 10
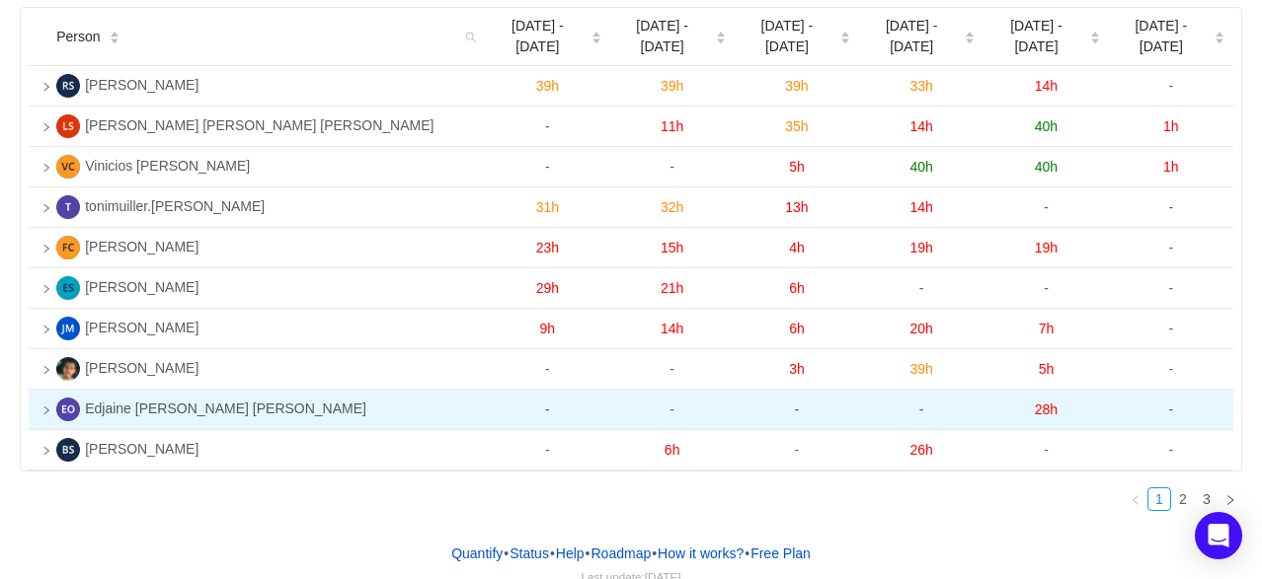
click at [36, 398] on td at bounding box center [39, 410] width 20 height 40
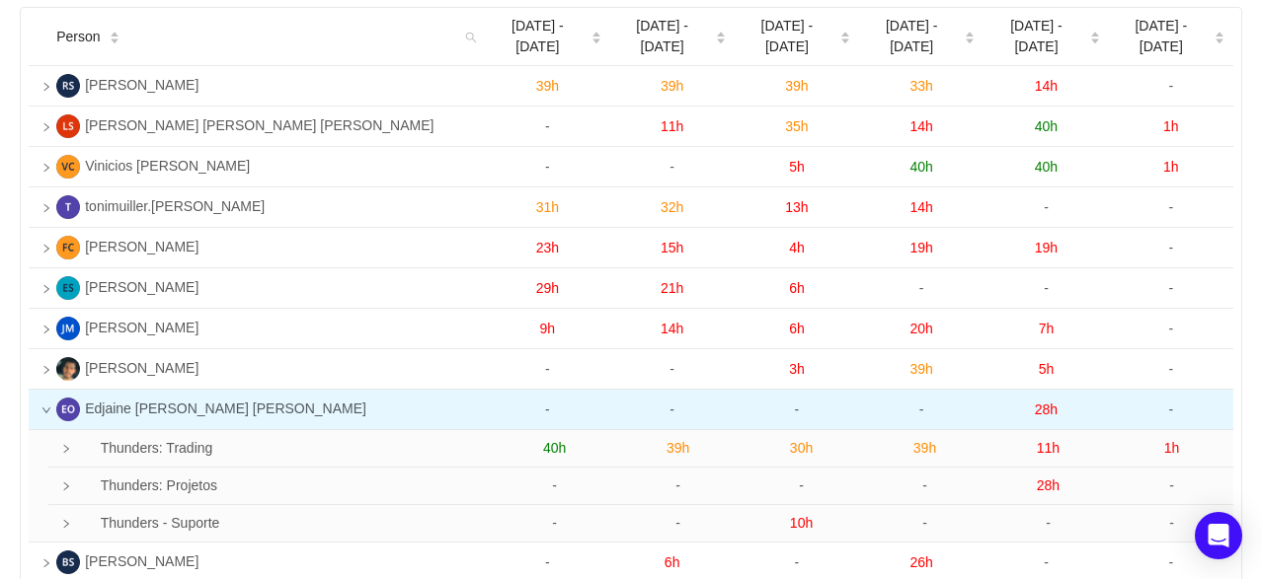
click at [47, 406] on icon "icon: down" at bounding box center [46, 411] width 10 height 10
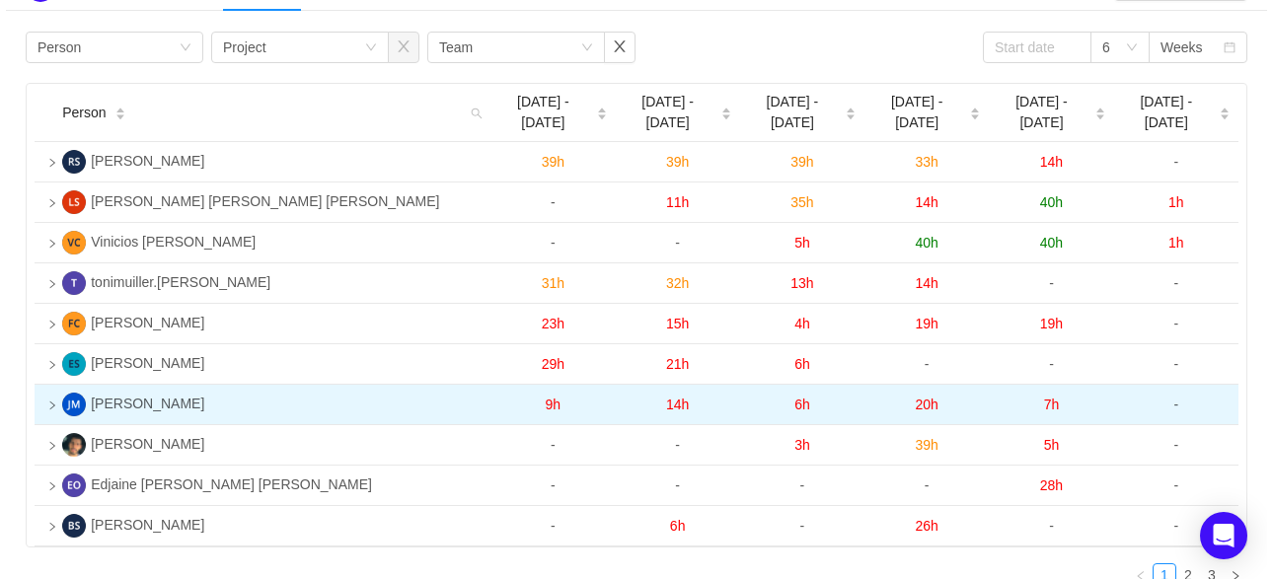
scroll to position [0, 0]
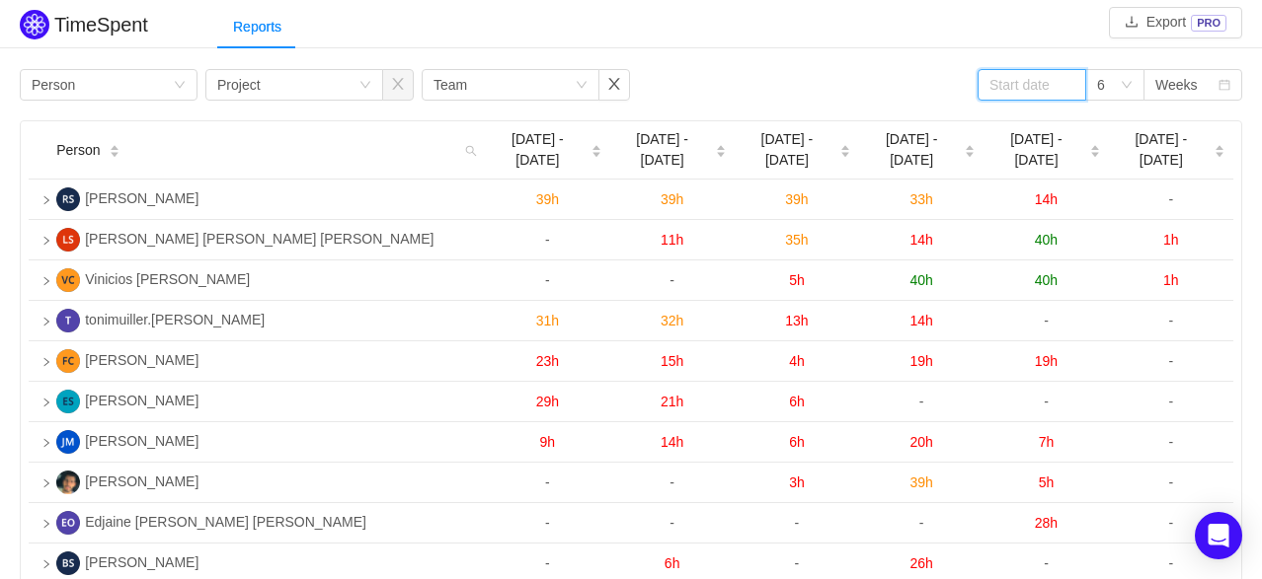
click at [1061, 91] on input at bounding box center [1031, 85] width 109 height 32
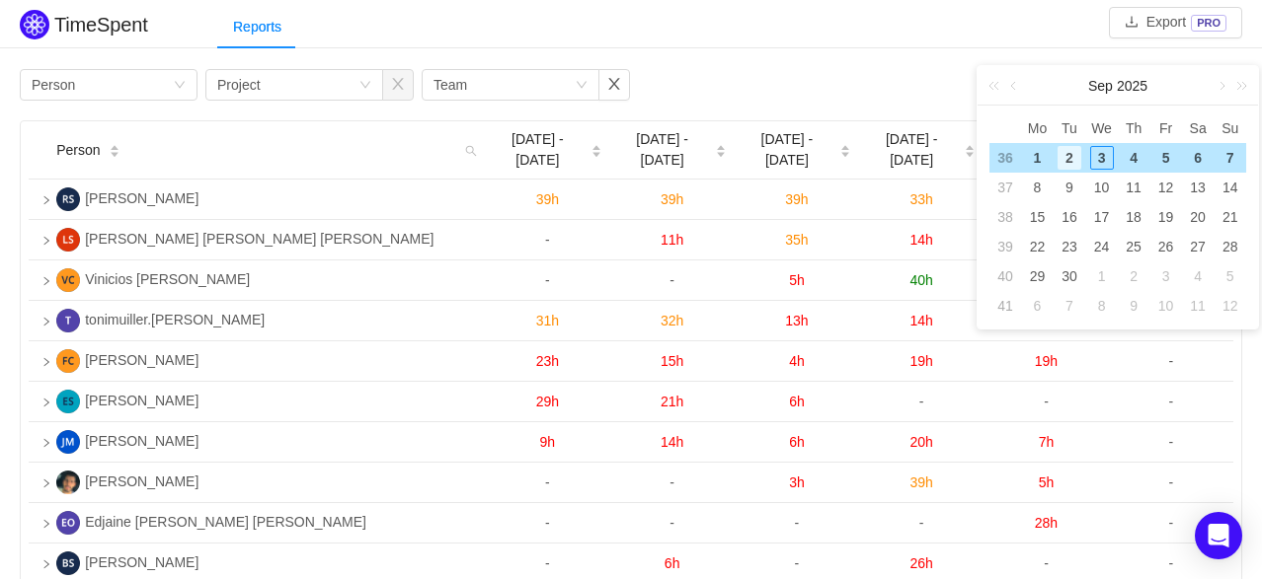
click at [1068, 160] on div "2" at bounding box center [1069, 158] width 24 height 24
type input "2025-09-02"
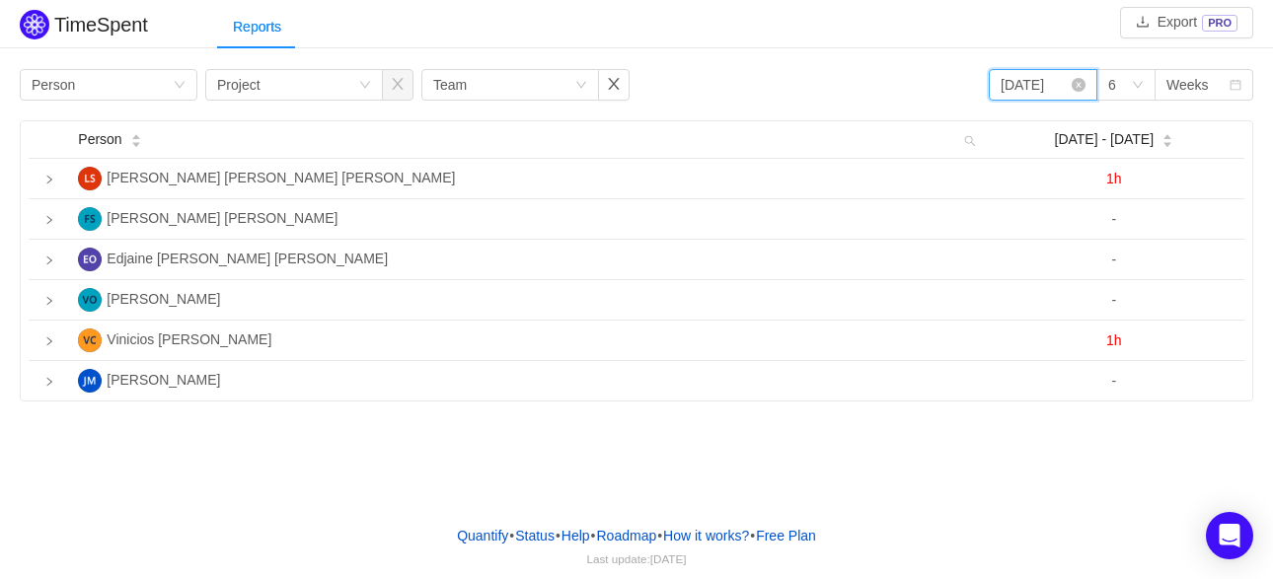
click at [1011, 86] on input "2025-09-02" at bounding box center [1043, 85] width 109 height 32
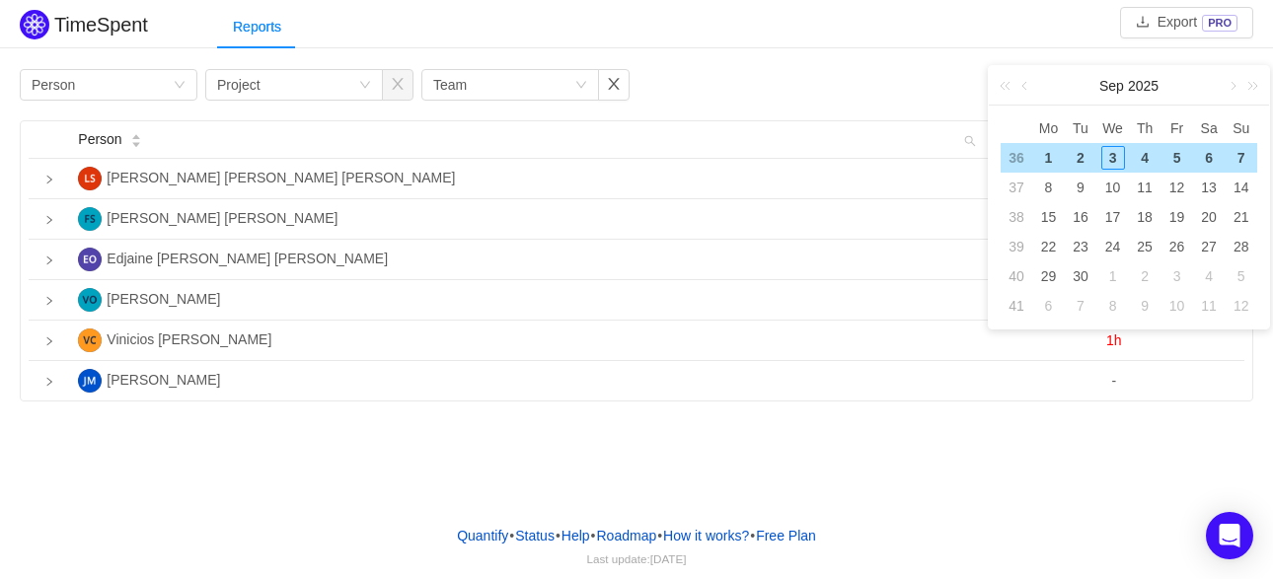
click at [980, 36] on div "Reports" at bounding box center [745, 27] width 1056 height 44
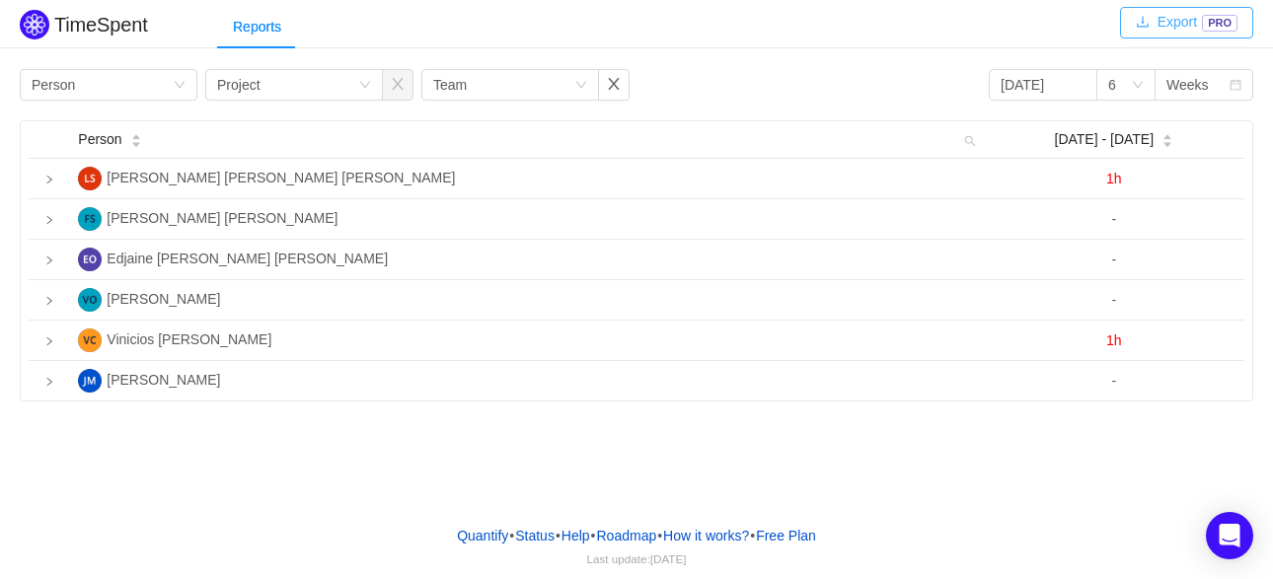
click at [1186, 32] on button "Export PRO" at bounding box center [1186, 23] width 133 height 32
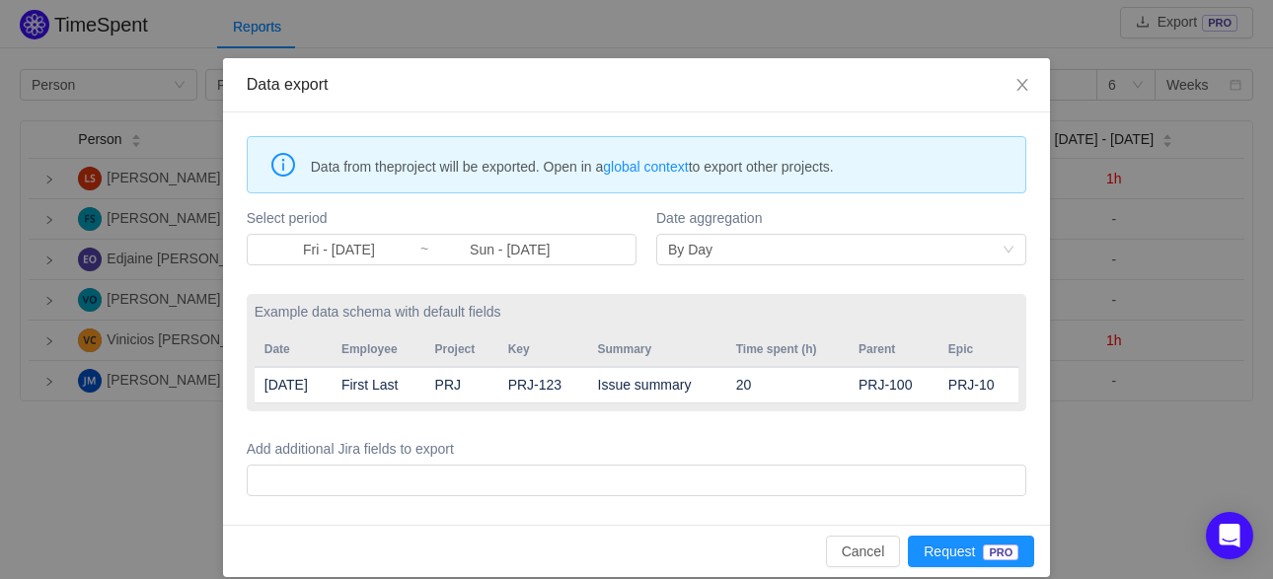
scroll to position [60, 0]
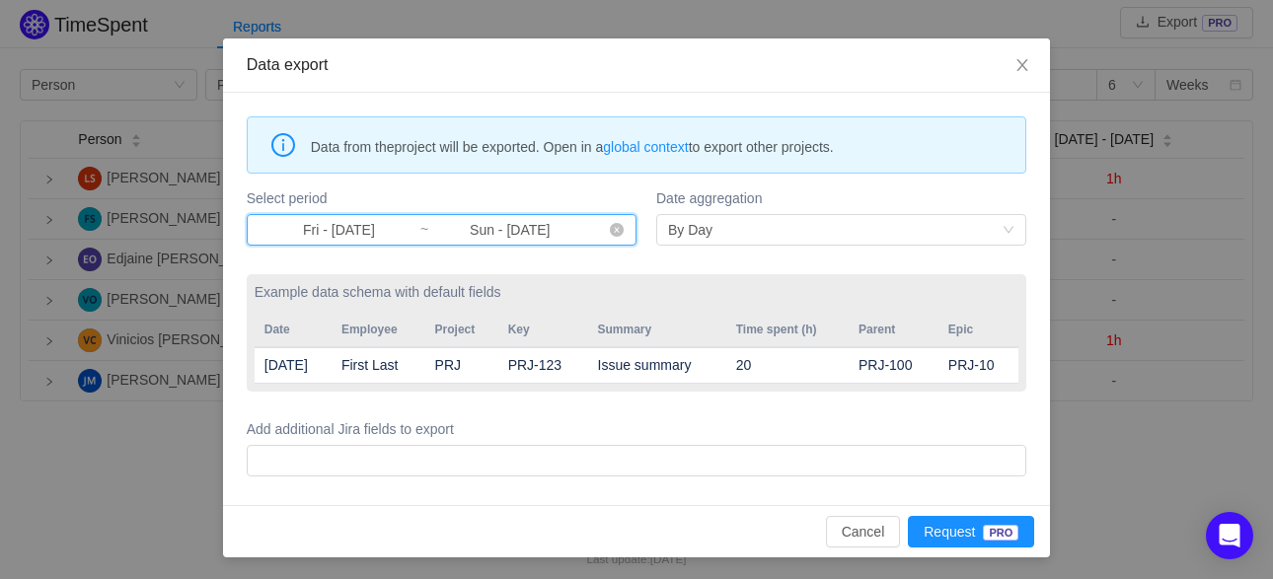
click at [338, 240] on span "Fri - Aug 01, 2025 ~ Sun - Aug 31, 2025" at bounding box center [442, 230] width 390 height 32
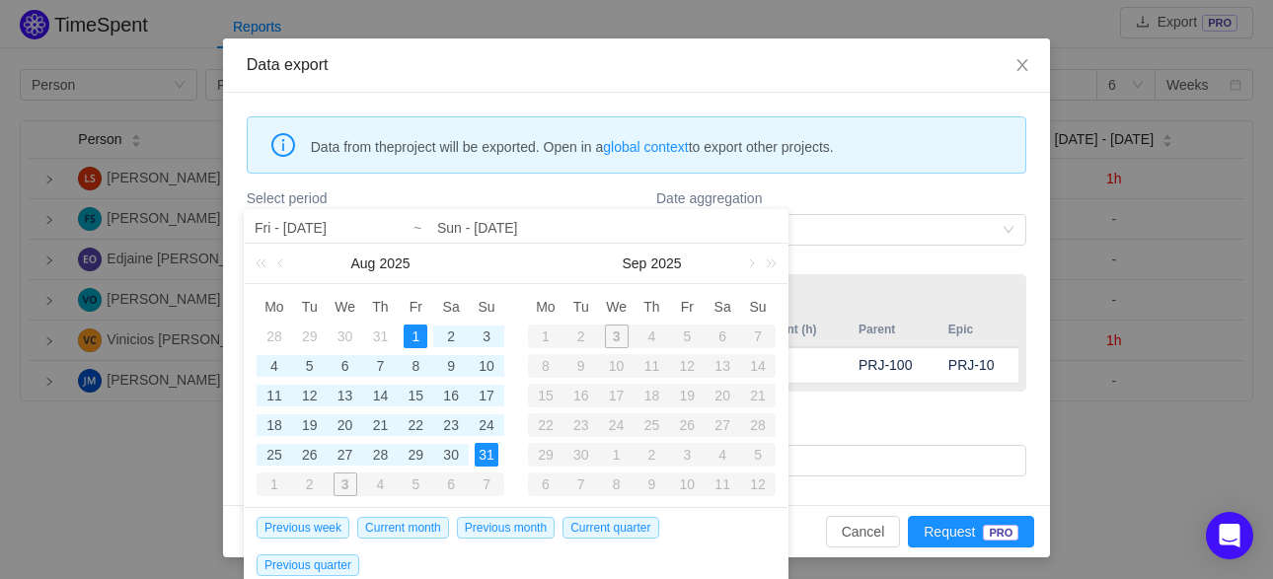
click at [885, 210] on div "Date aggregation By Day" at bounding box center [841, 217] width 370 height 65
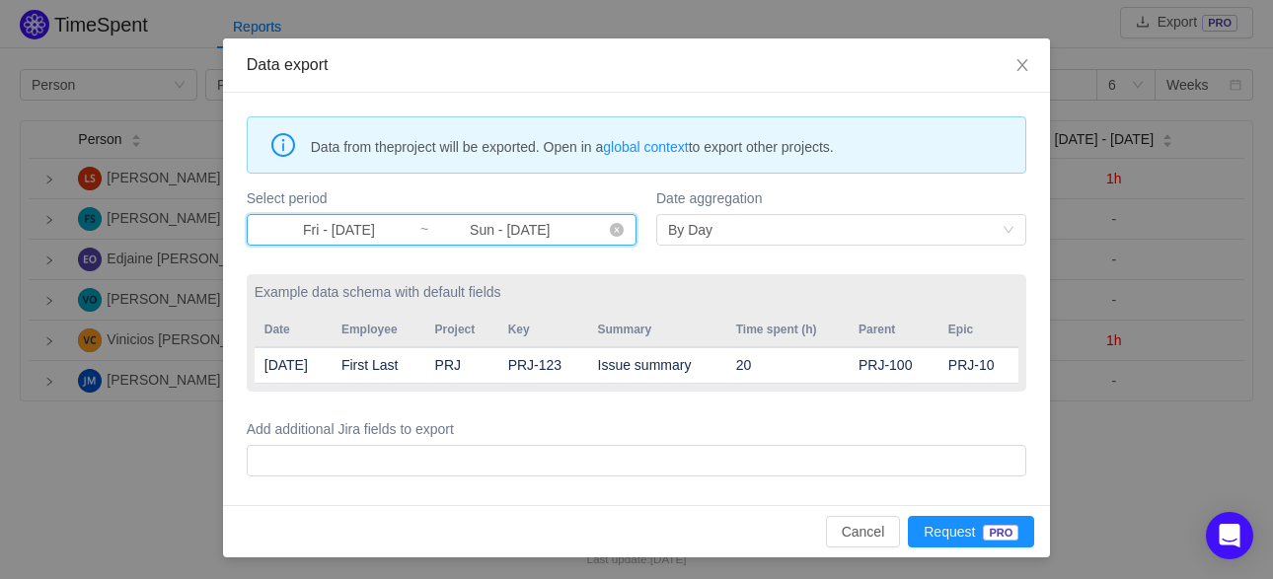
click at [325, 244] on span "Fri - Aug 01, 2025 ~ Sun - Aug 31, 2025" at bounding box center [442, 230] width 390 height 32
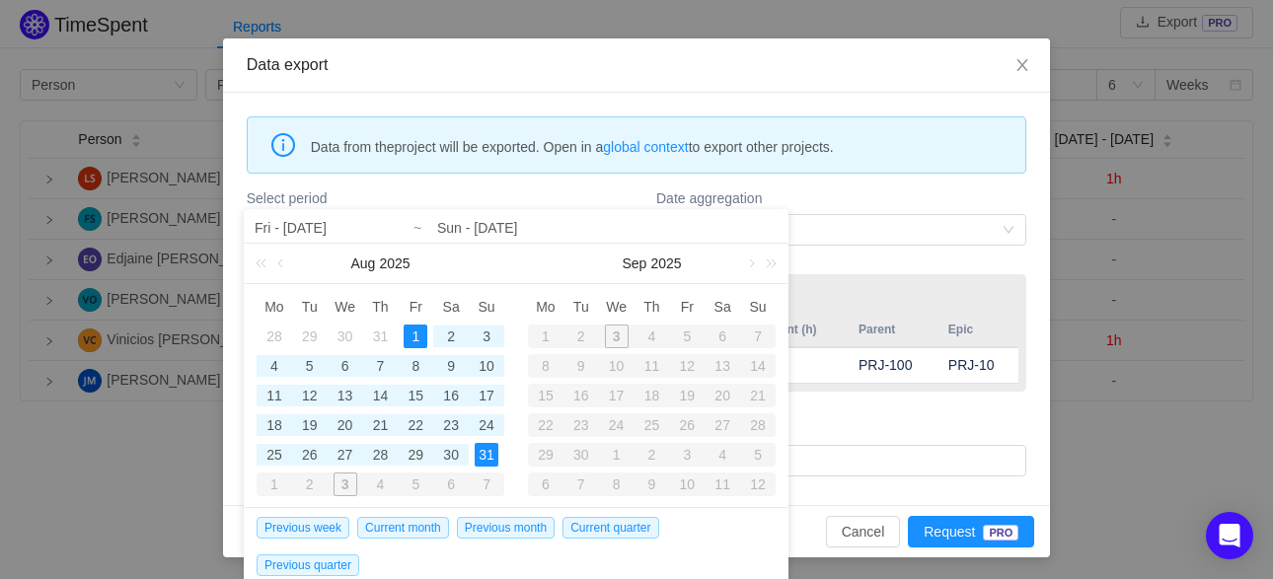
click at [863, 197] on label "Date aggregation" at bounding box center [841, 199] width 370 height 21
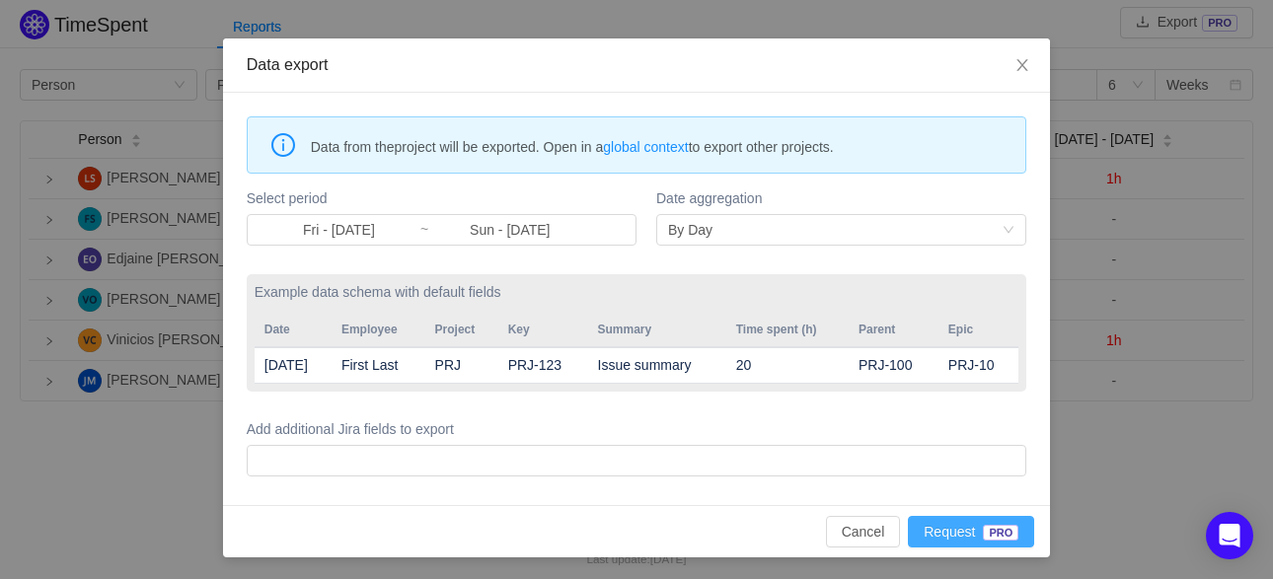
click at [947, 526] on button "Request PRO" at bounding box center [971, 532] width 126 height 32
